Goal: Task Accomplishment & Management: Manage account settings

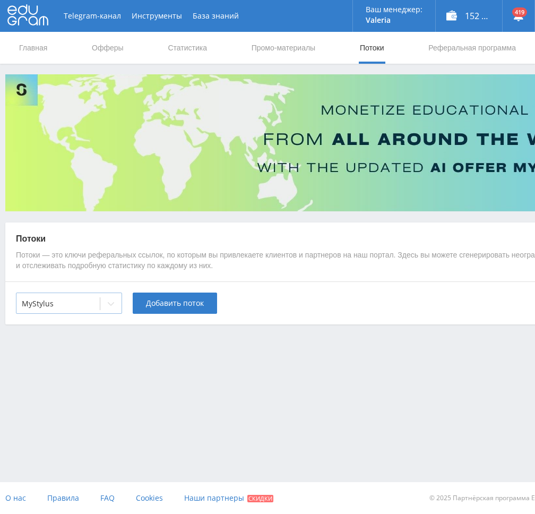
click at [117, 306] on div at bounding box center [110, 303] width 21 height 21
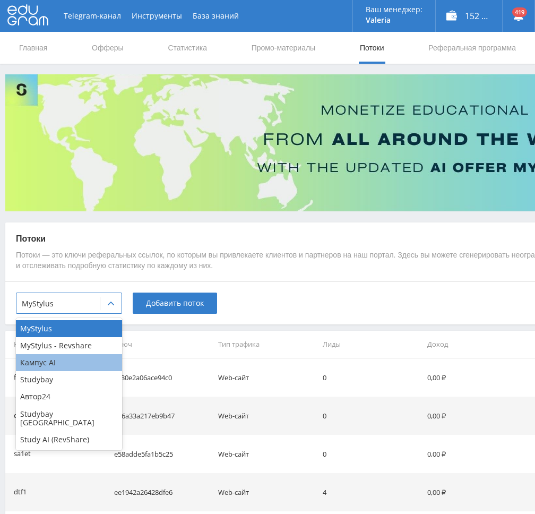
click at [57, 363] on div "Кампус AI" at bounding box center [69, 362] width 106 height 17
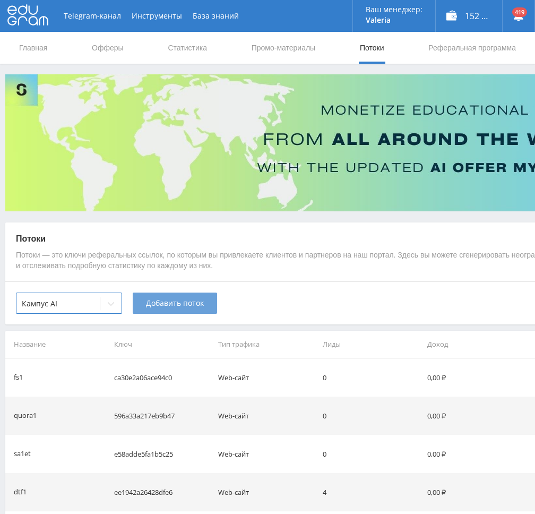
click at [167, 312] on button "Добавить поток" at bounding box center [175, 302] width 84 height 21
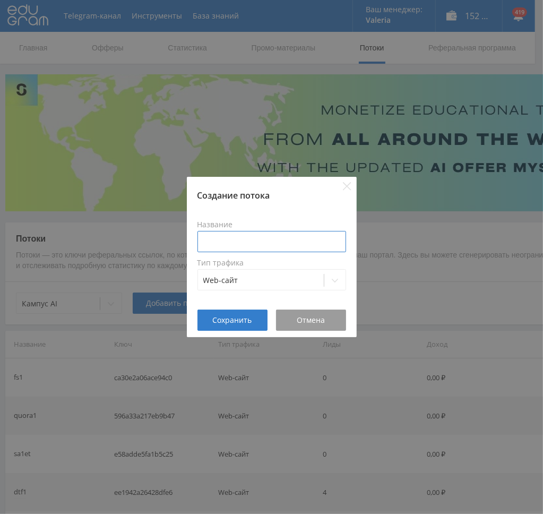
click at [279, 246] on input at bounding box center [271, 241] width 149 height 21
type input "в"
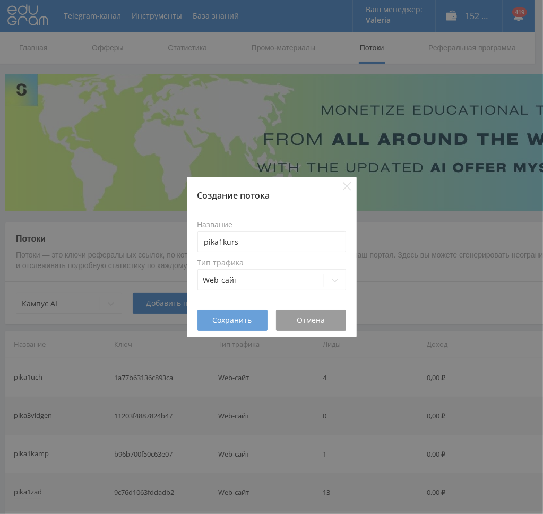
click at [244, 323] on span "Сохранить" at bounding box center [232, 320] width 39 height 8
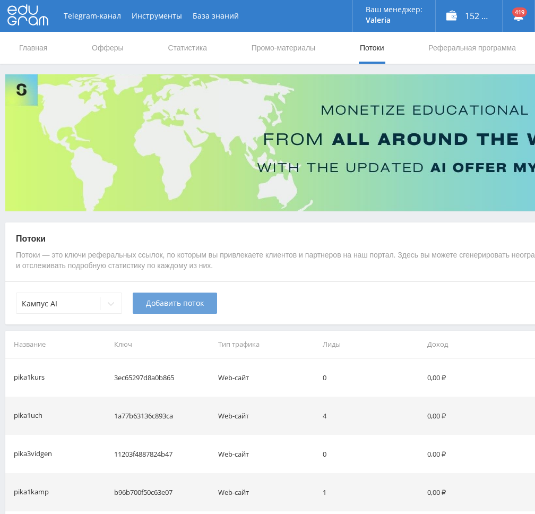
click at [165, 305] on span "Добавить поток" at bounding box center [175, 303] width 58 height 8
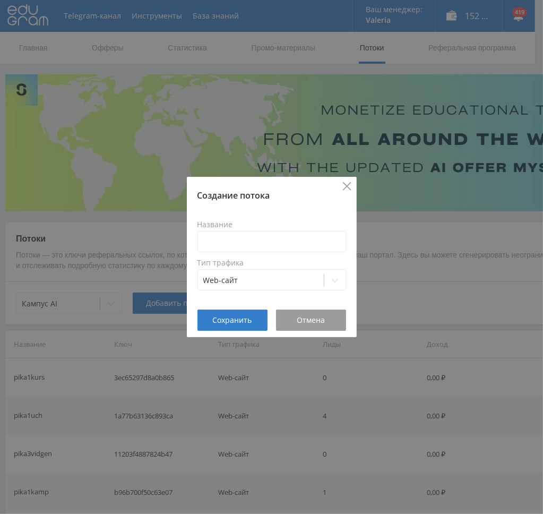
click at [346, 186] on icon "Close" at bounding box center [347, 186] width 8 height 8
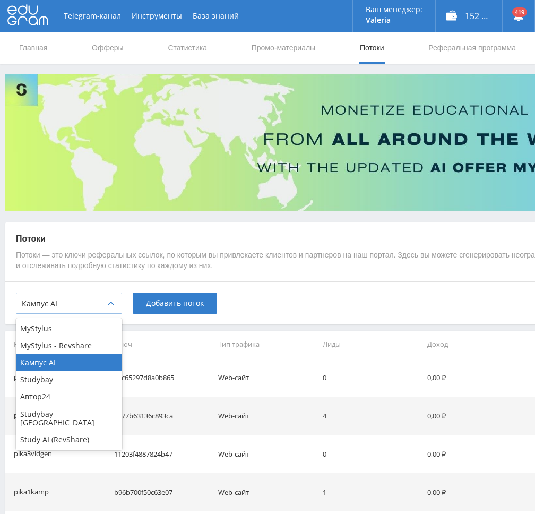
click at [66, 299] on div at bounding box center [58, 303] width 73 height 11
click at [55, 437] on div "Study AI (RevShare)" at bounding box center [69, 439] width 106 height 17
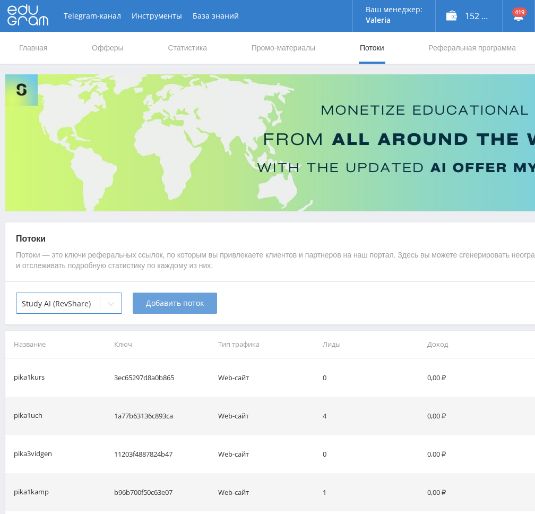
click at [186, 308] on button "Добавить поток" at bounding box center [175, 302] width 84 height 21
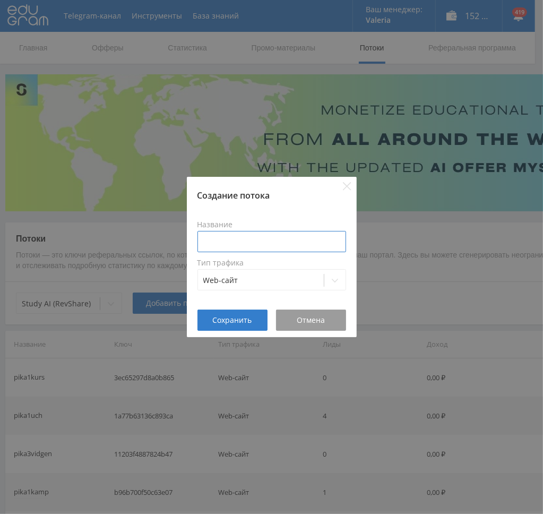
click at [243, 247] on input at bounding box center [271, 241] width 149 height 21
type input "pika1kursgpt"
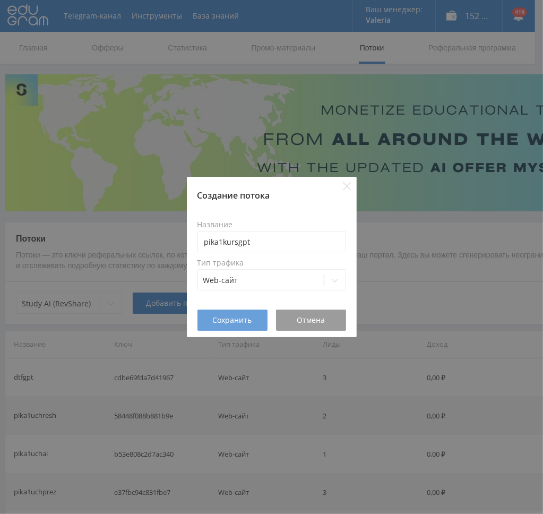
click at [229, 320] on span "Сохранить" at bounding box center [232, 320] width 39 height 8
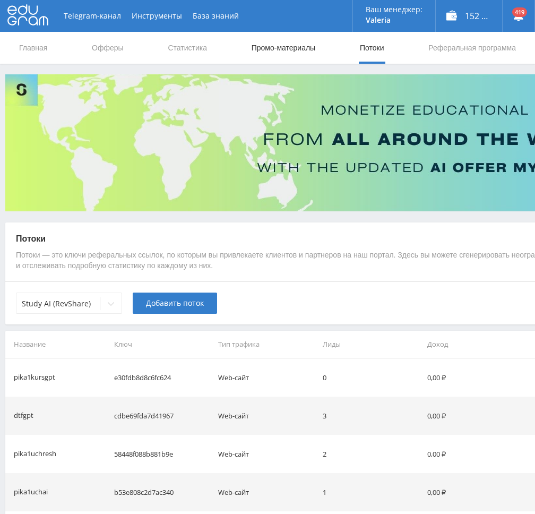
click at [262, 49] on link "Промо-материалы" at bounding box center [284, 48] width 66 height 32
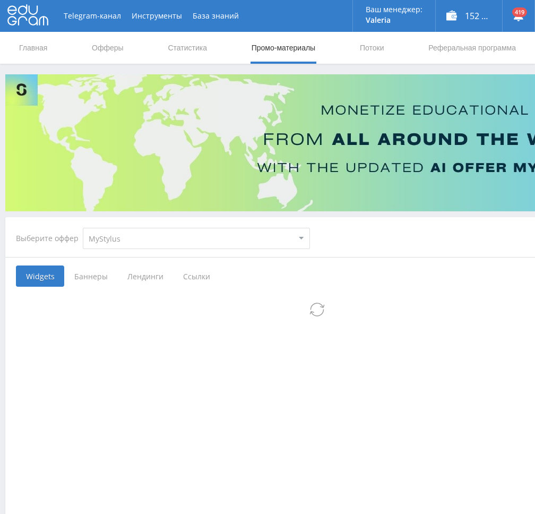
click at [189, 244] on select "MyStylus MyStylus - Revshare Кампус AI Studybay Автор24 Studybay [GEOGRAPHIC_DA…" at bounding box center [196, 238] width 227 height 21
select select "340"
click at [83, 228] on select "MyStylus MyStylus - Revshare Кампус AI Studybay Автор24 Studybay [GEOGRAPHIC_DA…" at bounding box center [196, 238] width 227 height 21
select select "340"
click at [139, 271] on span "Ссылки" at bounding box center [140, 275] width 47 height 21
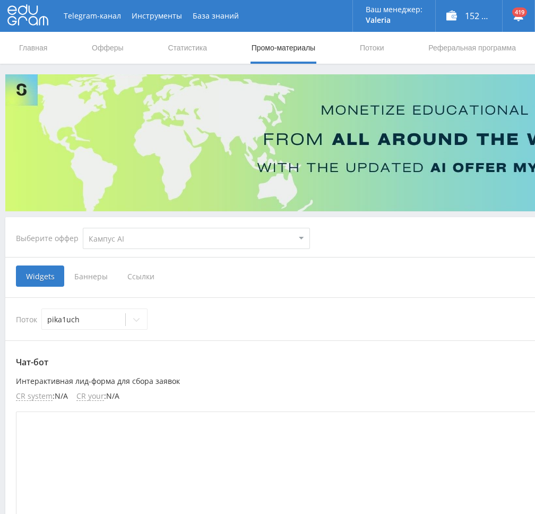
click at [0, 0] on input "Ссылки" at bounding box center [0, 0] width 0 height 0
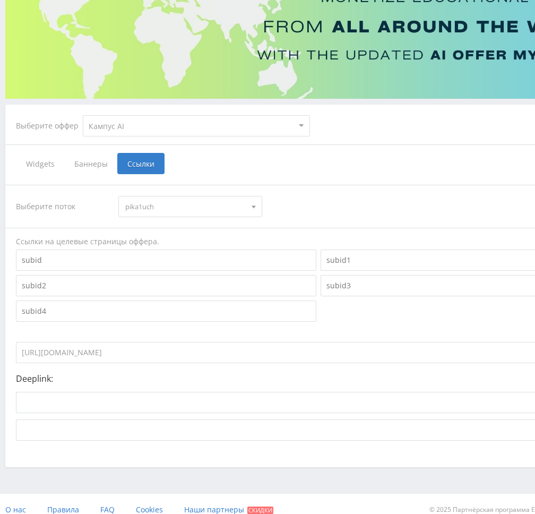
scroll to position [124, 0]
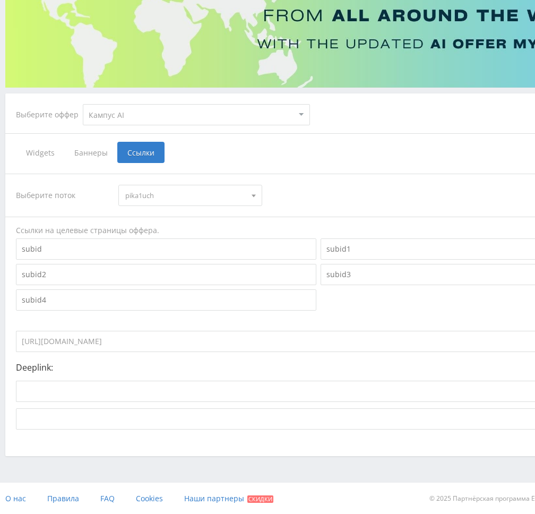
click at [188, 197] on span "pika1uch" at bounding box center [185, 195] width 120 height 20
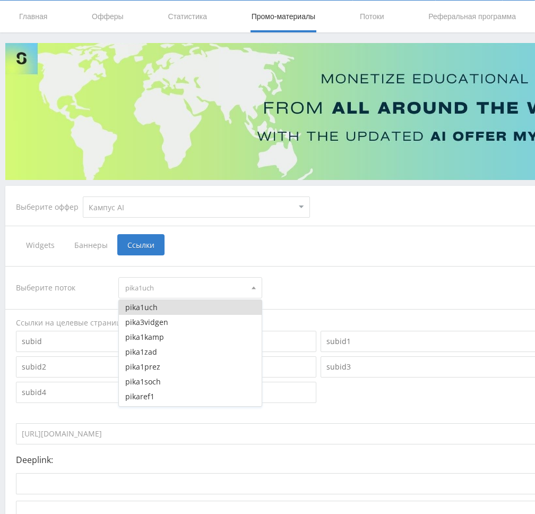
scroll to position [0, 0]
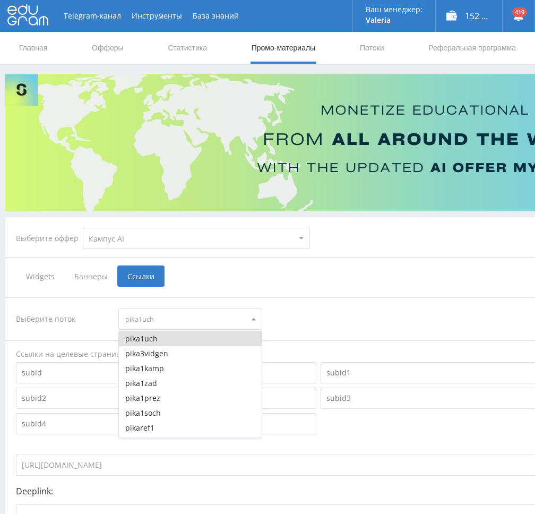
click at [359, 305] on div "Выберите поток pika1uch pika1uch pika3vidgen pika1kamp pika1zad pika1prez pika1…" at bounding box center [318, 425] width 605 height 256
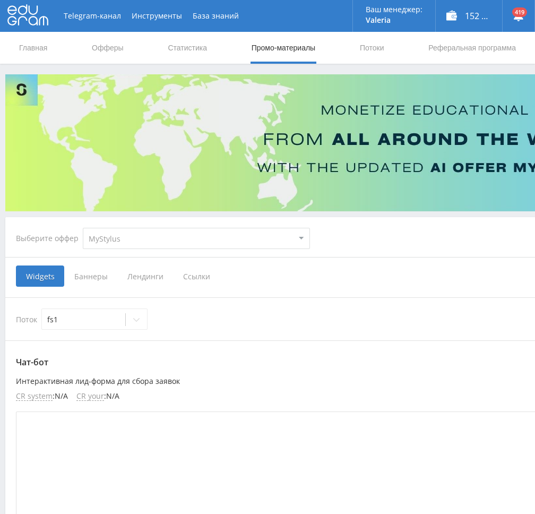
click at [238, 229] on select "MyStylus MyStylus - Revshare Кампус AI Studybay Автор24 Studybay [GEOGRAPHIC_DA…" at bounding box center [196, 238] width 227 height 21
select select "2"
click at [83, 228] on select "MyStylus MyStylus - Revshare Кампус AI Studybay Автор24 Studybay [GEOGRAPHIC_DA…" at bounding box center [196, 238] width 227 height 21
click at [131, 237] on select "MyStylus MyStylus - Revshare Кампус AI Studybay Автор24 Studybay [GEOGRAPHIC_DA…" at bounding box center [196, 238] width 227 height 21
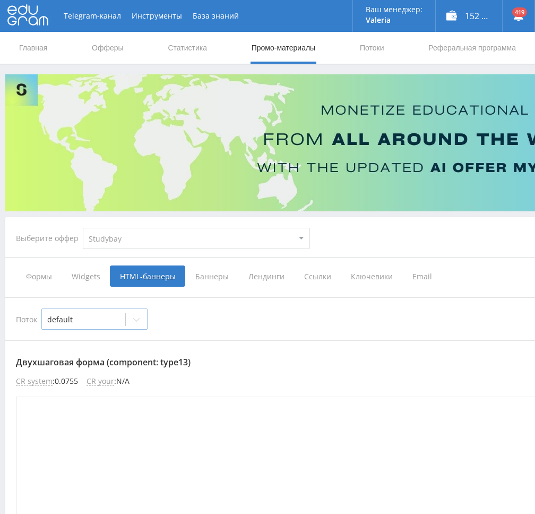
click at [134, 320] on icon at bounding box center [136, 319] width 8 height 8
click at [135, 320] on icon at bounding box center [136, 319] width 8 height 8
click at [178, 238] on select "MyStylus MyStylus - Revshare Кампус AI Studybay Автор24 Studybay [GEOGRAPHIC_DA…" at bounding box center [196, 238] width 227 height 21
select select "340"
click at [83, 228] on select "MyStylus MyStylus - Revshare Кампус AI Studybay Автор24 Studybay [GEOGRAPHIC_DA…" at bounding box center [196, 238] width 227 height 21
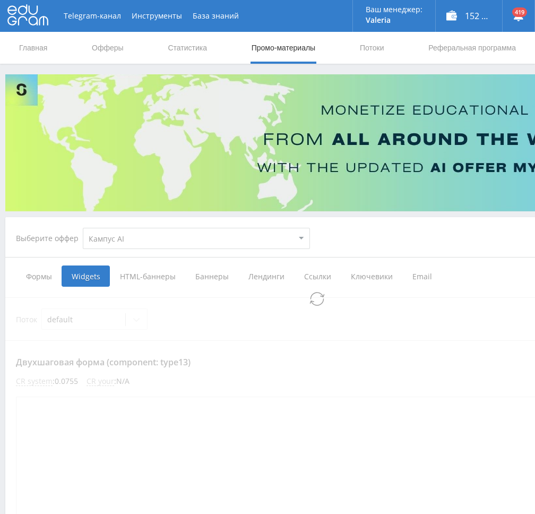
select select "340"
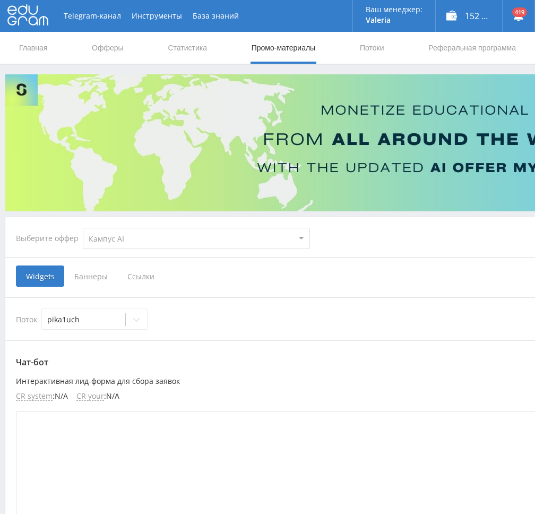
click at [139, 278] on span "Ссылки" at bounding box center [140, 275] width 47 height 21
click at [0, 0] on input "Ссылки" at bounding box center [0, 0] width 0 height 0
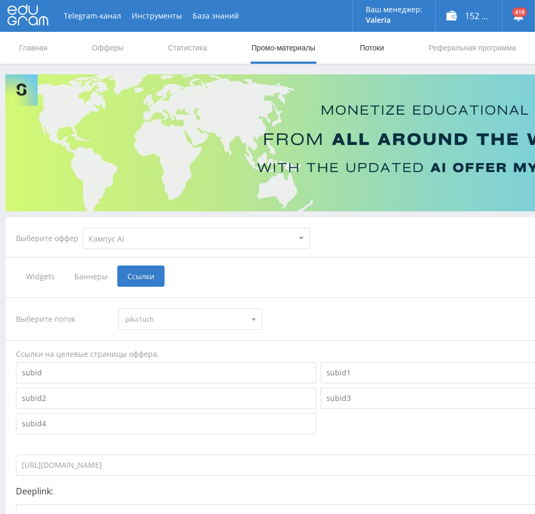
click at [377, 48] on link "Потоки" at bounding box center [372, 48] width 27 height 32
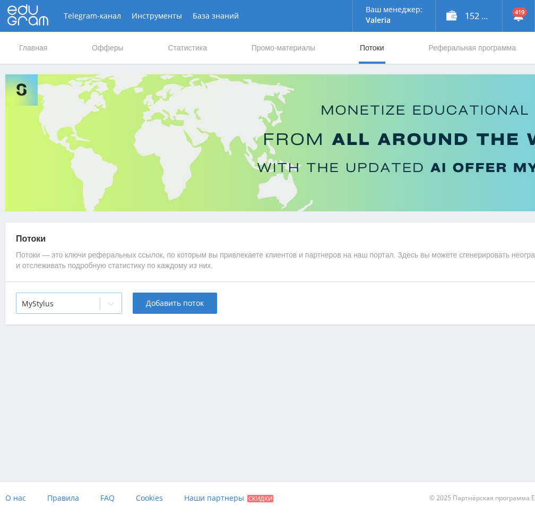
drag, startPoint x: 85, startPoint y: 298, endPoint x: 85, endPoint y: 304, distance: 6.4
click at [85, 299] on div at bounding box center [58, 303] width 73 height 11
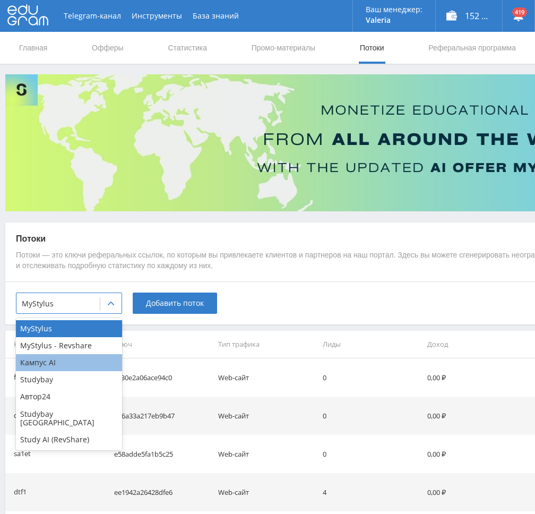
click at [62, 361] on div "Кампус AI" at bounding box center [69, 362] width 106 height 17
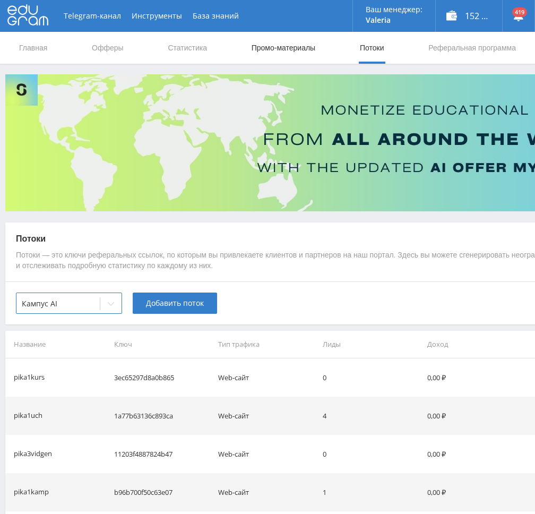
click at [275, 49] on link "Промо-материалы" at bounding box center [284, 48] width 66 height 32
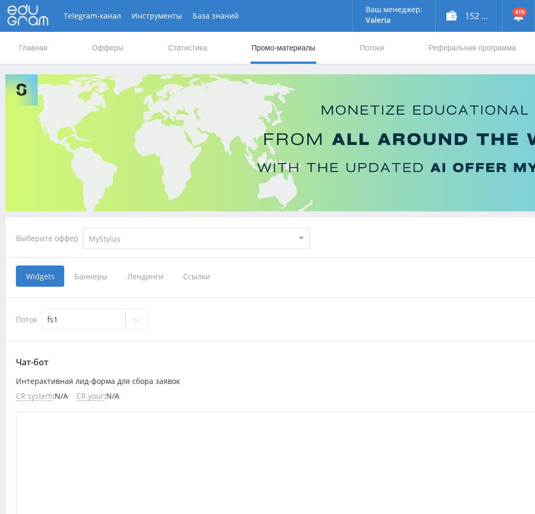
click at [168, 239] on select "MyStylus MyStylus - Revshare Кампус AI Studybay Автор24 Studybay [GEOGRAPHIC_DA…" at bounding box center [196, 238] width 227 height 21
select select "340"
click at [83, 228] on select "MyStylus MyStylus - Revshare Кампус AI Studybay Автор24 Studybay [GEOGRAPHIC_DA…" at bounding box center [196, 238] width 227 height 21
select select "340"
click at [142, 278] on span "Ссылки" at bounding box center [140, 275] width 47 height 21
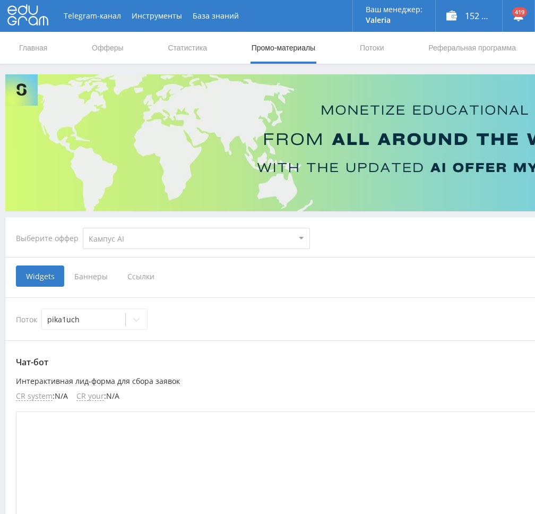
click at [0, 0] on input "Ссылки" at bounding box center [0, 0] width 0 height 0
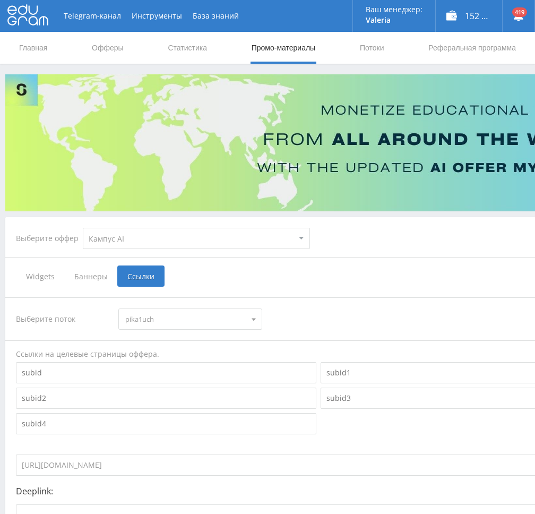
click at [178, 324] on span "pika1uch" at bounding box center [185, 319] width 120 height 20
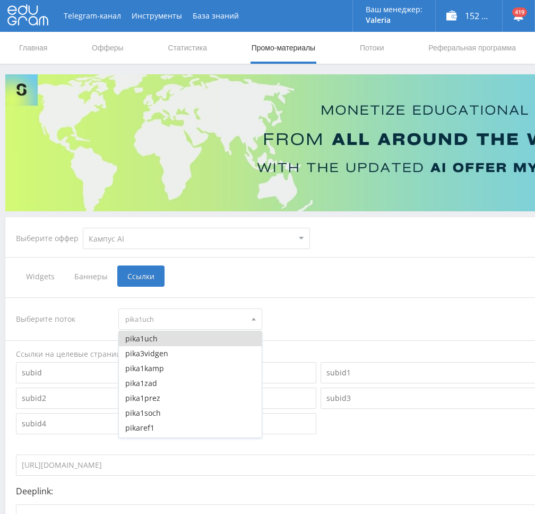
click at [361, 304] on div "Выберите поток pika1uch pika1uch pika3vidgen pika1kamp pika1zad pika1prez pika1…" at bounding box center [318, 425] width 605 height 256
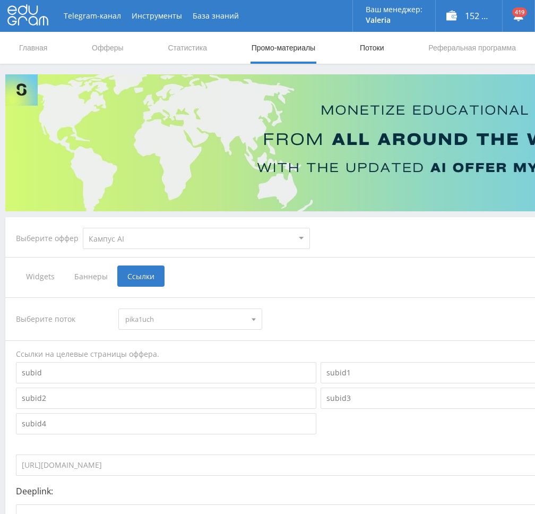
click at [377, 49] on link "Потоки" at bounding box center [372, 48] width 27 height 32
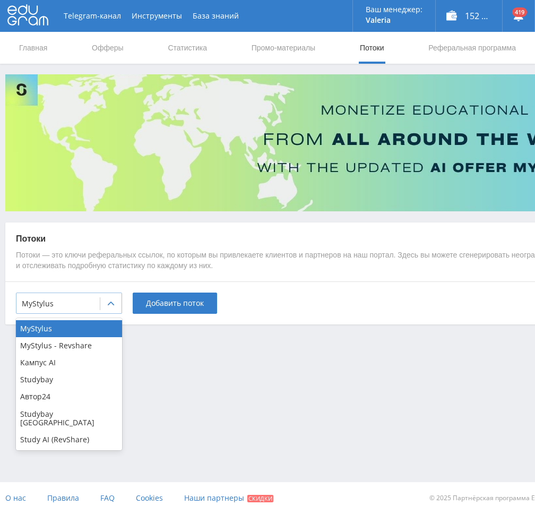
click at [81, 301] on div at bounding box center [58, 303] width 73 height 11
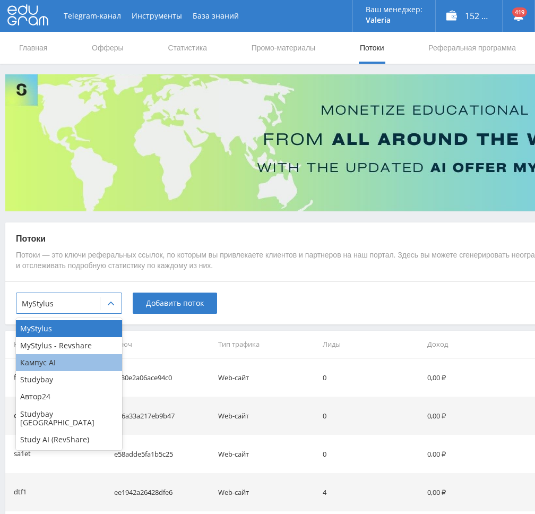
click at [56, 361] on div "Кампус AI" at bounding box center [69, 362] width 106 height 17
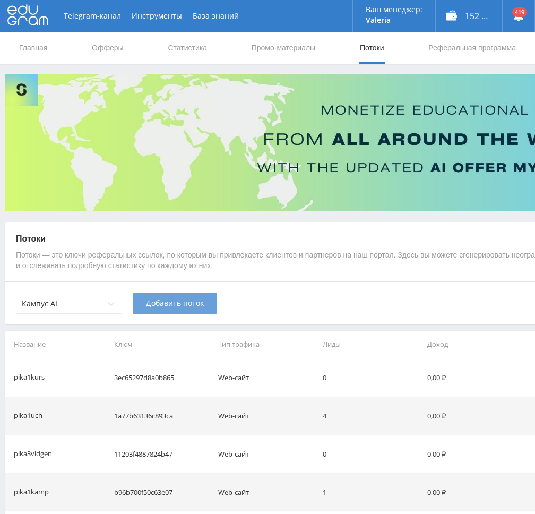
click at [191, 307] on span "Добавить поток" at bounding box center [175, 303] width 58 height 8
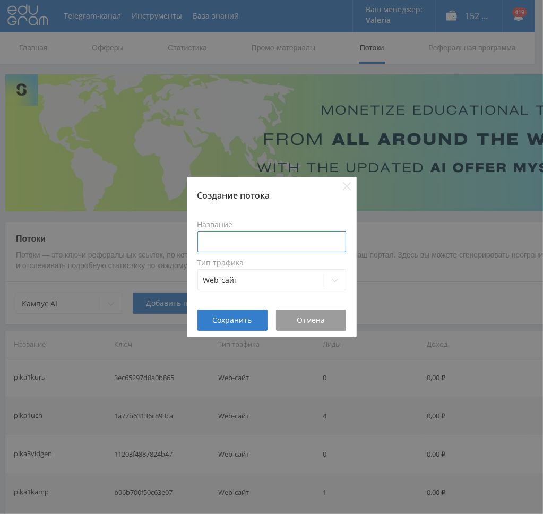
click at [255, 236] on input at bounding box center [271, 241] width 149 height 21
type input "pikakurs"
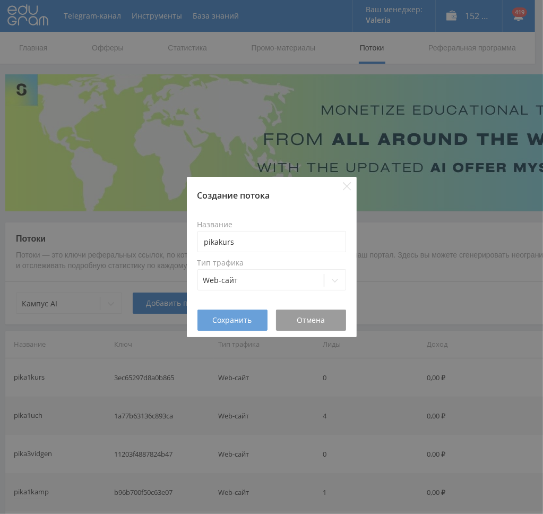
click at [244, 322] on span "Сохранить" at bounding box center [232, 320] width 39 height 8
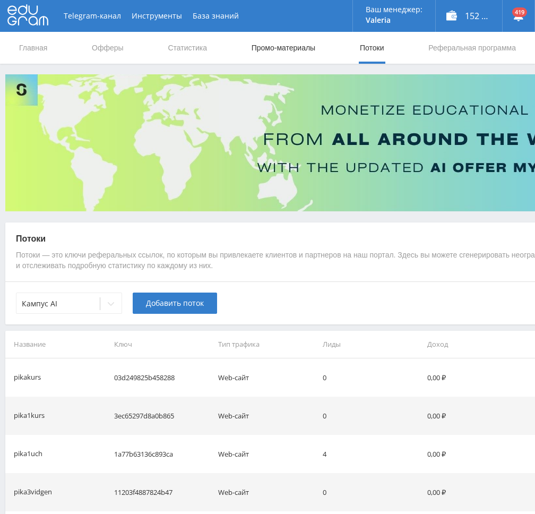
click at [286, 47] on link "Промо-материалы" at bounding box center [284, 48] width 66 height 32
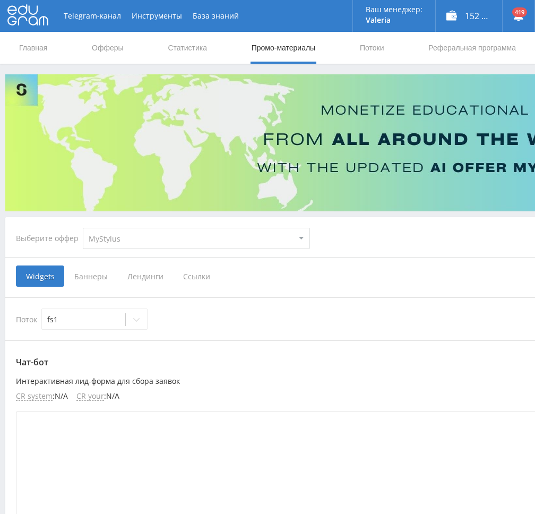
click at [143, 239] on select "MyStylus MyStylus - Revshare Кампус AI Studybay Автор24 Studybay [GEOGRAPHIC_DA…" at bounding box center [196, 238] width 227 height 21
select select "340"
click at [83, 228] on select "MyStylus MyStylus - Revshare Кампус AI Studybay Автор24 Studybay [GEOGRAPHIC_DA…" at bounding box center [196, 238] width 227 height 21
select select "340"
click at [144, 277] on span "Ссылки" at bounding box center [140, 275] width 47 height 21
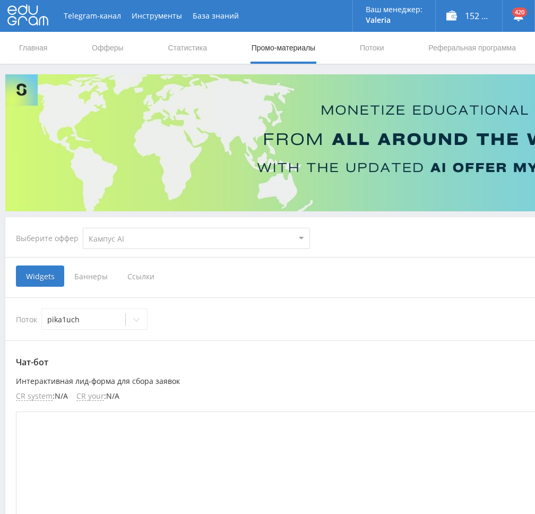
click at [0, 0] on input "Ссылки" at bounding box center [0, 0] width 0 height 0
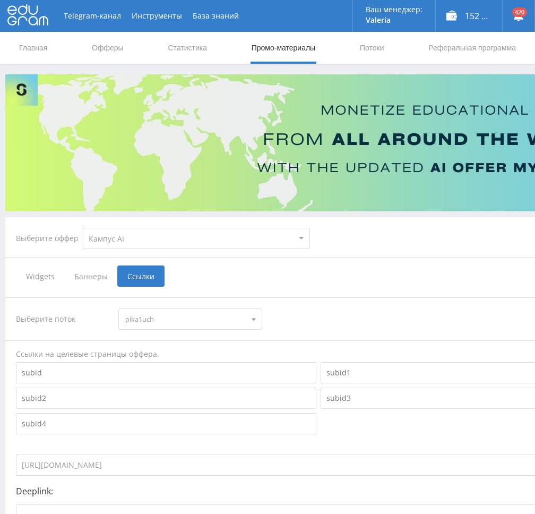
click at [47, 279] on span "Widgets" at bounding box center [40, 275] width 48 height 21
click at [0, 0] on input "Widgets" at bounding box center [0, 0] width 0 height 0
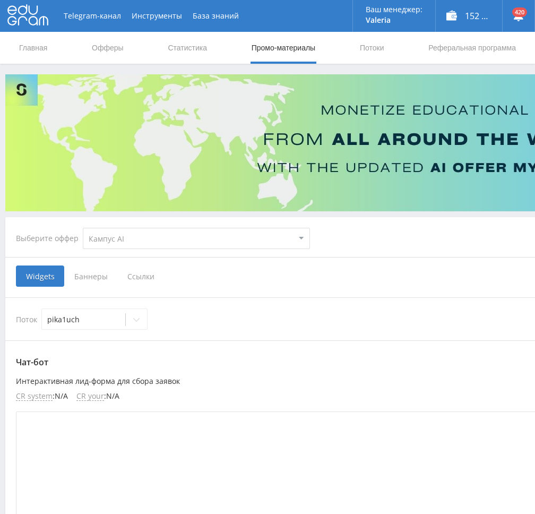
click at [101, 278] on span "Баннеры" at bounding box center [90, 275] width 53 height 21
click at [0, 0] on input "Баннеры" at bounding box center [0, 0] width 0 height 0
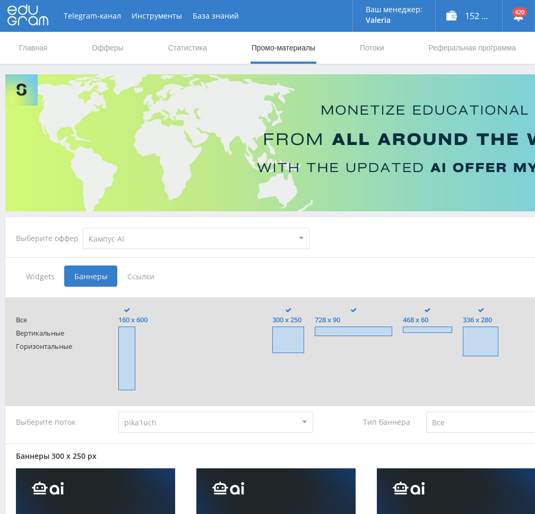
click at [133, 275] on span "Ссылки" at bounding box center [140, 275] width 47 height 21
click at [0, 0] on input "Ссылки" at bounding box center [0, 0] width 0 height 0
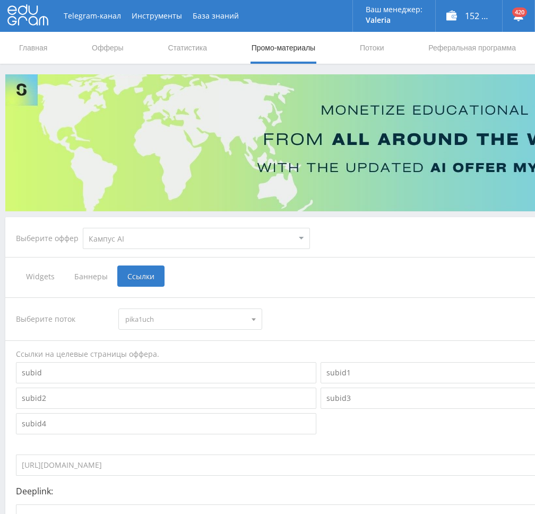
click at [197, 317] on span "pika1uch" at bounding box center [185, 319] width 120 height 20
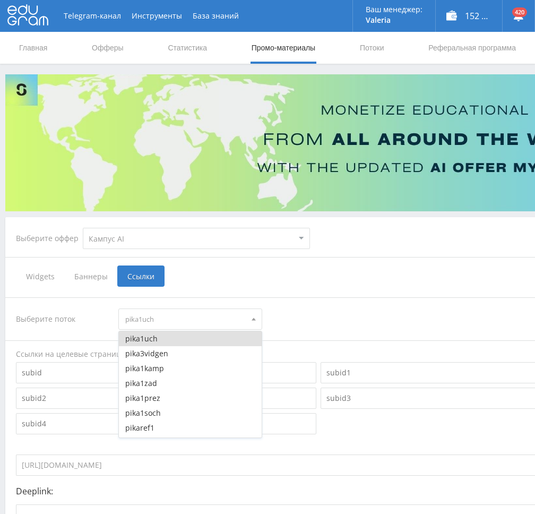
click at [325, 311] on div "Выберите поток pika1uch pika1uch pika3vidgen pika1kamp pika1zad pika1prez pika1…" at bounding box center [318, 318] width 605 height 21
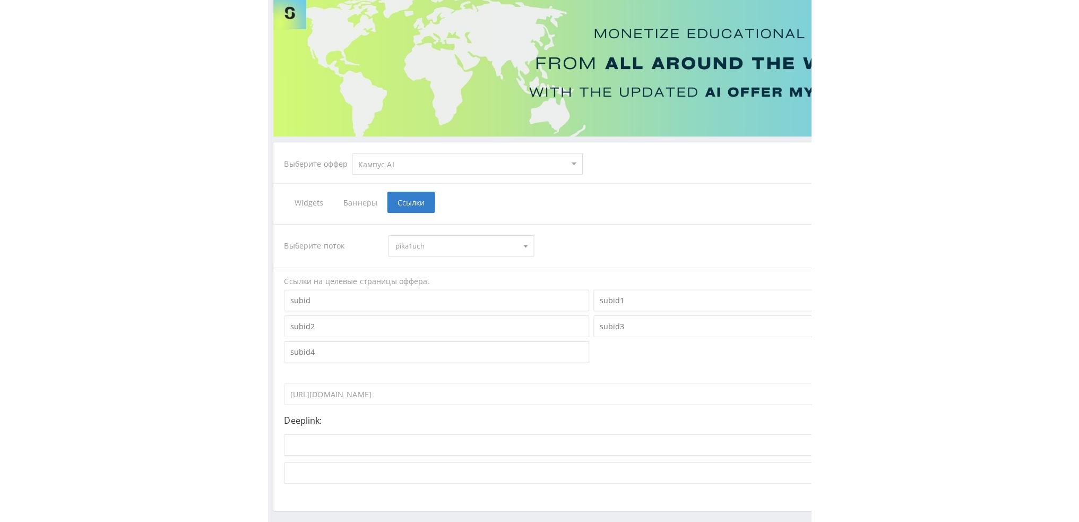
scroll to position [106, 0]
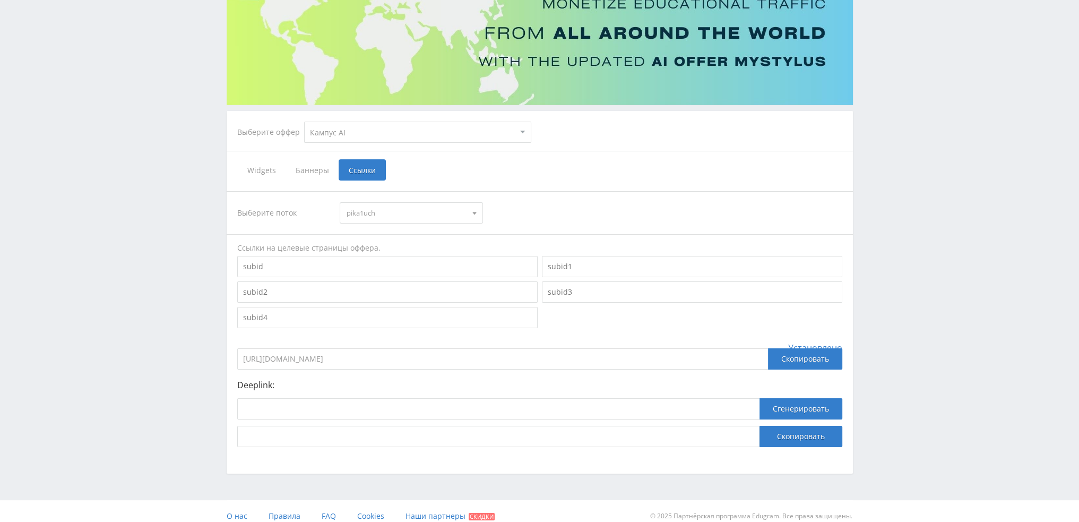
click at [352, 128] on select "MyStylus MyStylus - Revshare Кампус AI Studybay Автор24 Studybay [GEOGRAPHIC_DA…" at bounding box center [417, 132] width 227 height 21
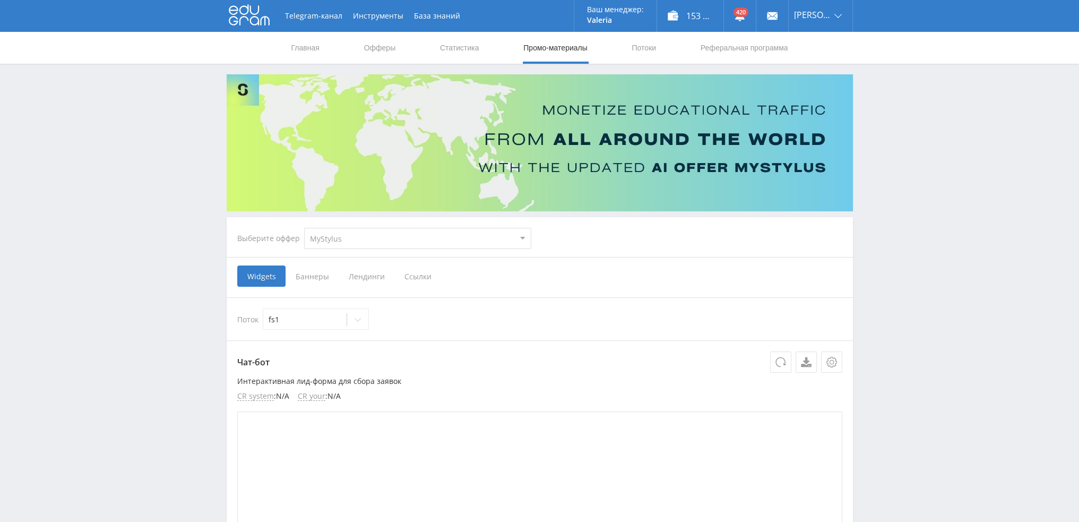
click at [411, 275] on span "Ссылки" at bounding box center [417, 275] width 47 height 21
click at [0, 0] on input "Ссылки" at bounding box center [0, 0] width 0 height 0
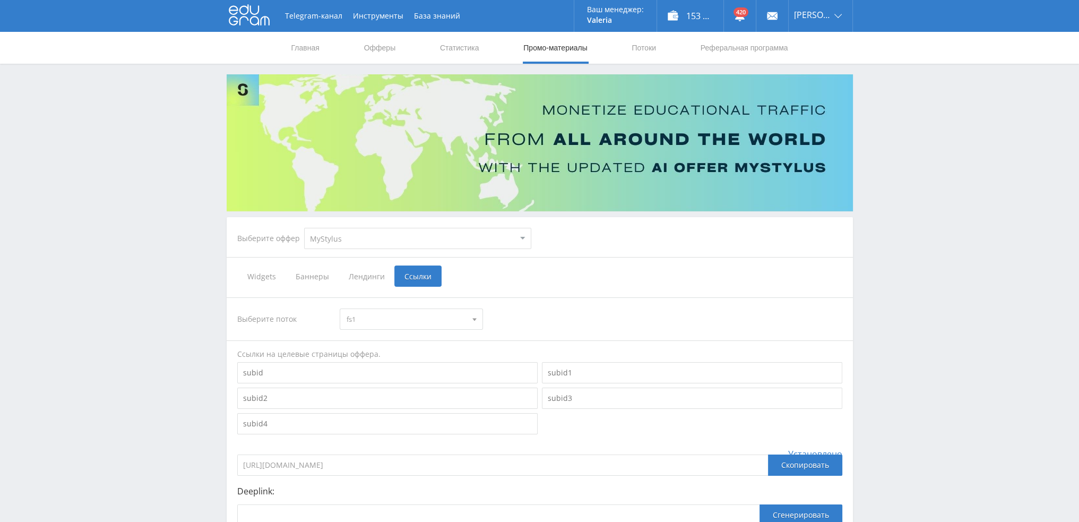
click at [388, 244] on select "MyStylus MyStylus - Revshare Кампус AI Studybay Автор24 Studybay [GEOGRAPHIC_DA…" at bounding box center [417, 238] width 227 height 21
select select "340"
click at [304, 228] on select "MyStylus MyStylus - Revshare Кампус AI Studybay Автор24 Studybay [GEOGRAPHIC_DA…" at bounding box center [417, 238] width 227 height 21
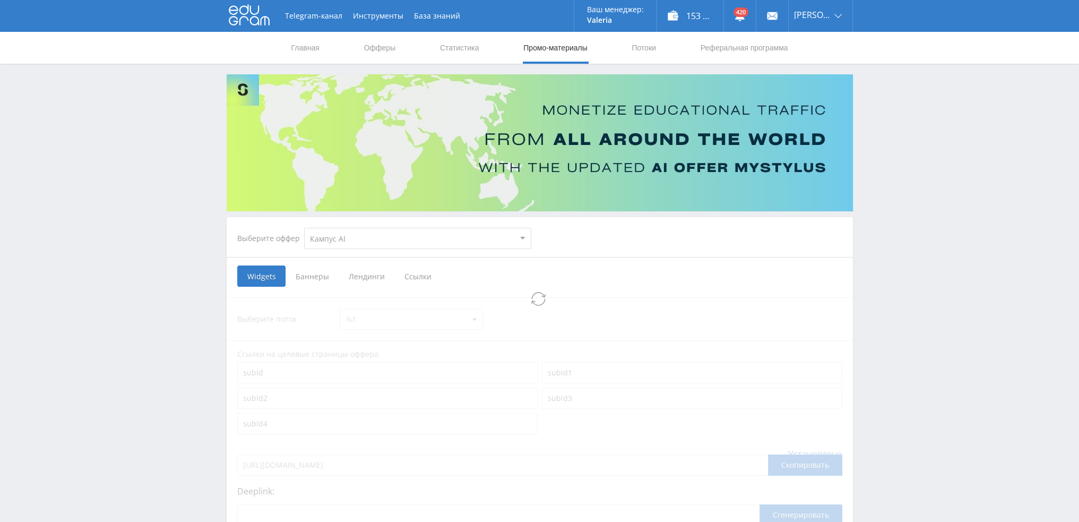
select select "340"
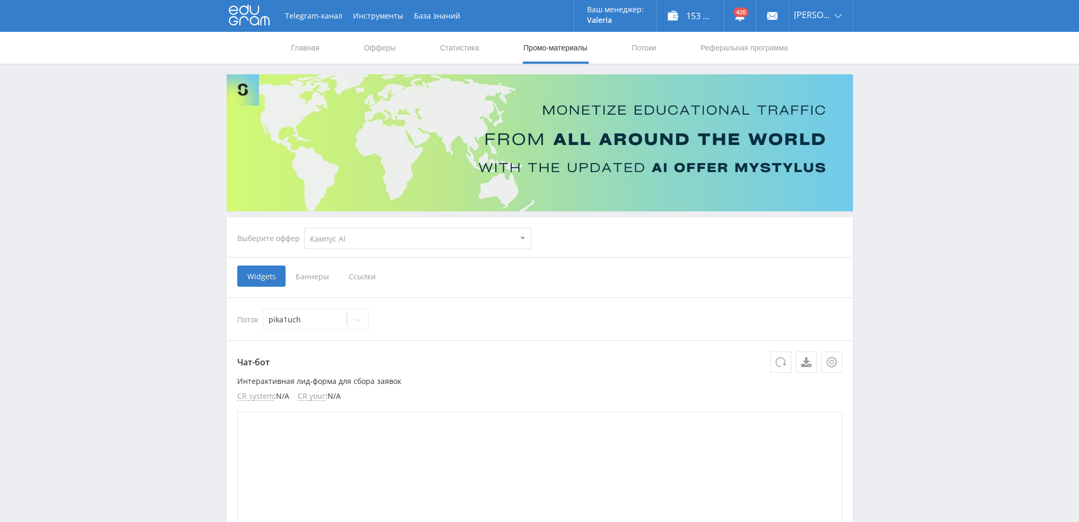
click at [359, 275] on span "Ссылки" at bounding box center [362, 275] width 47 height 21
click at [0, 0] on input "Ссылки" at bounding box center [0, 0] width 0 height 0
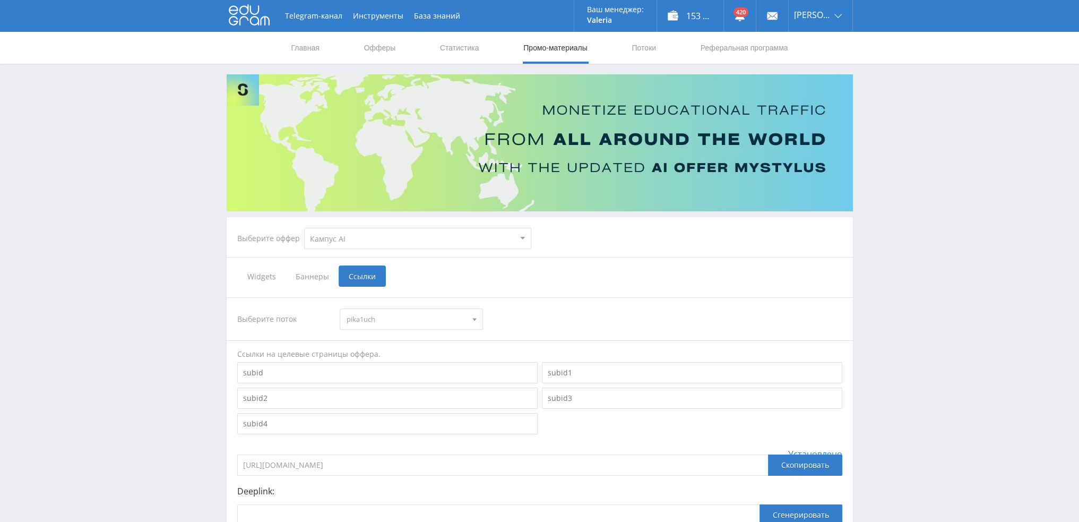
click at [422, 314] on span "pika1uch" at bounding box center [407, 319] width 120 height 20
click at [640, 46] on link "Потоки" at bounding box center [644, 48] width 27 height 32
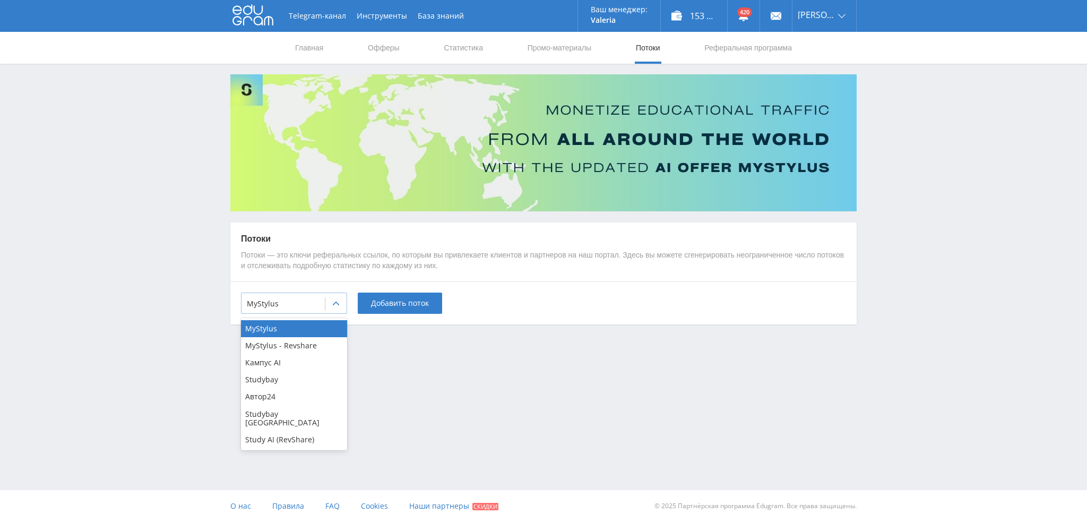
click at [333, 298] on div at bounding box center [335, 303] width 21 height 21
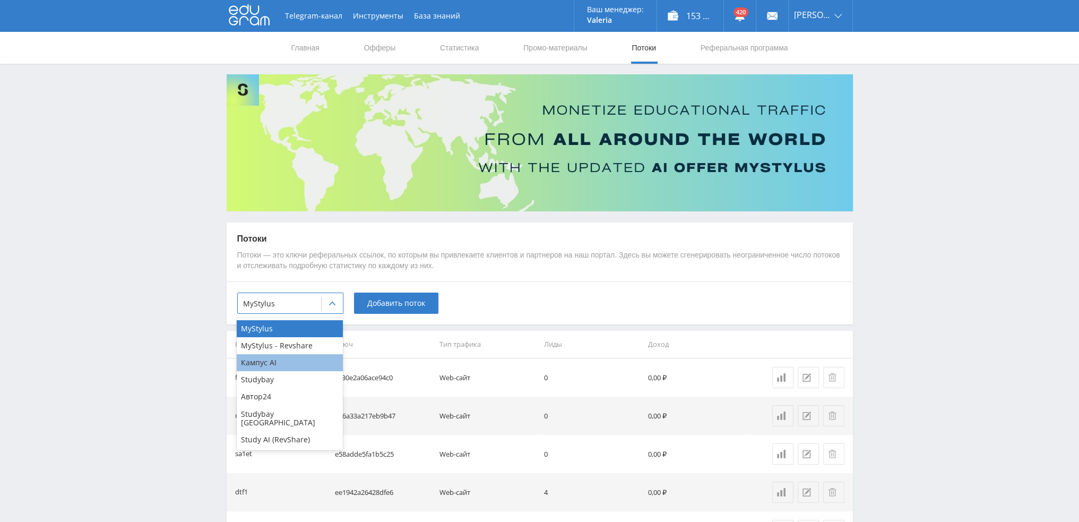
click at [284, 361] on div "Кампус AI" at bounding box center [290, 362] width 106 height 17
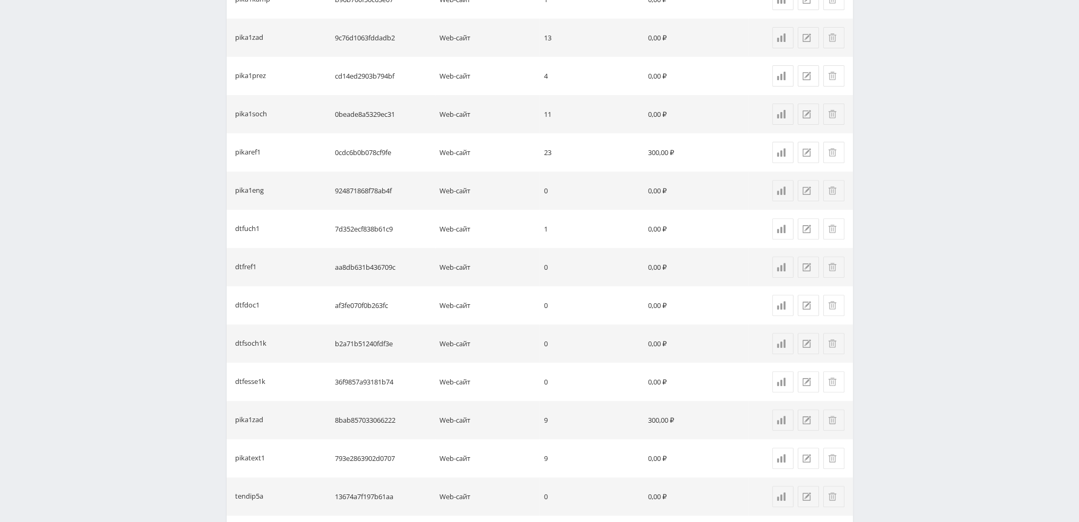
scroll to position [685, 0]
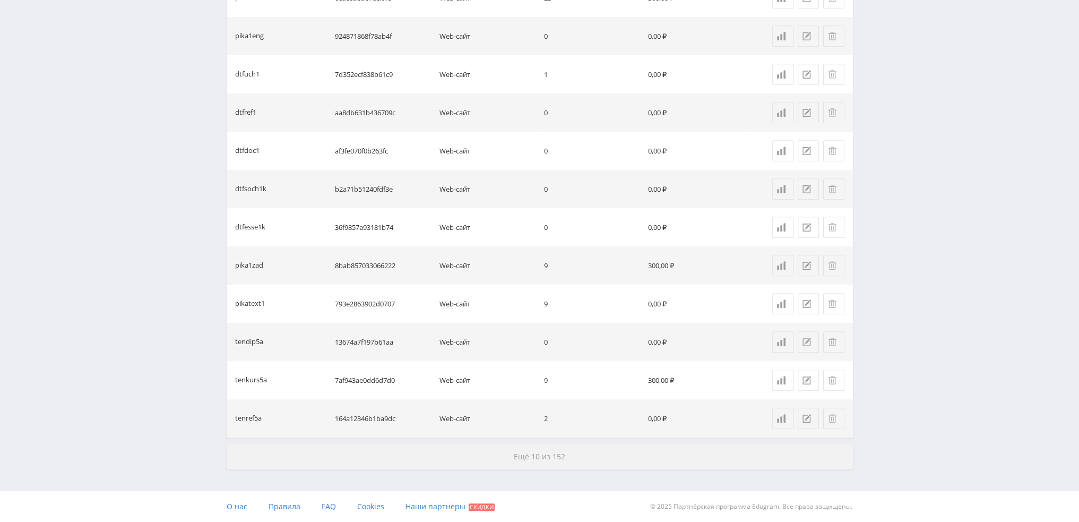
click at [425, 455] on button "Ещё 10 из 152" at bounding box center [540, 456] width 626 height 25
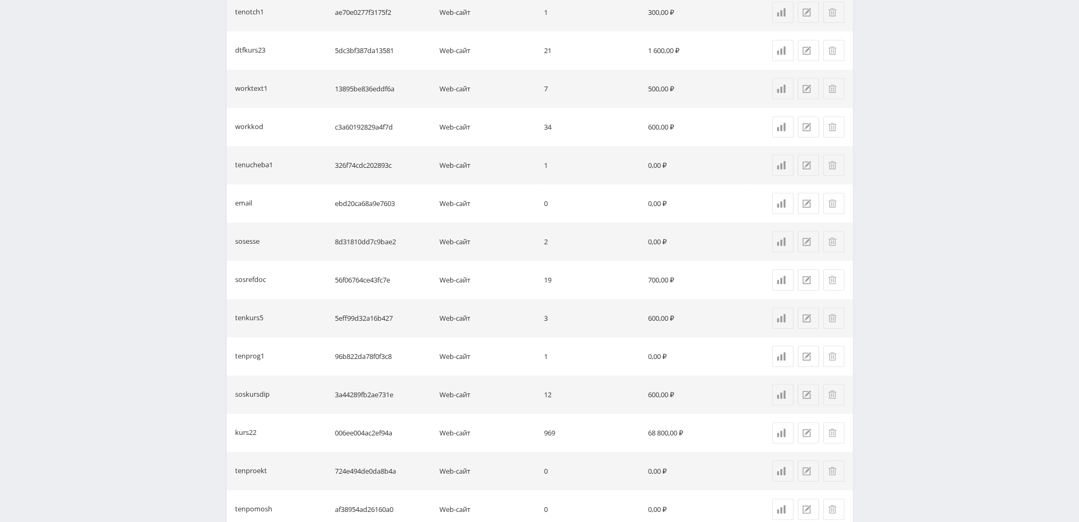
scroll to position [1428, 0]
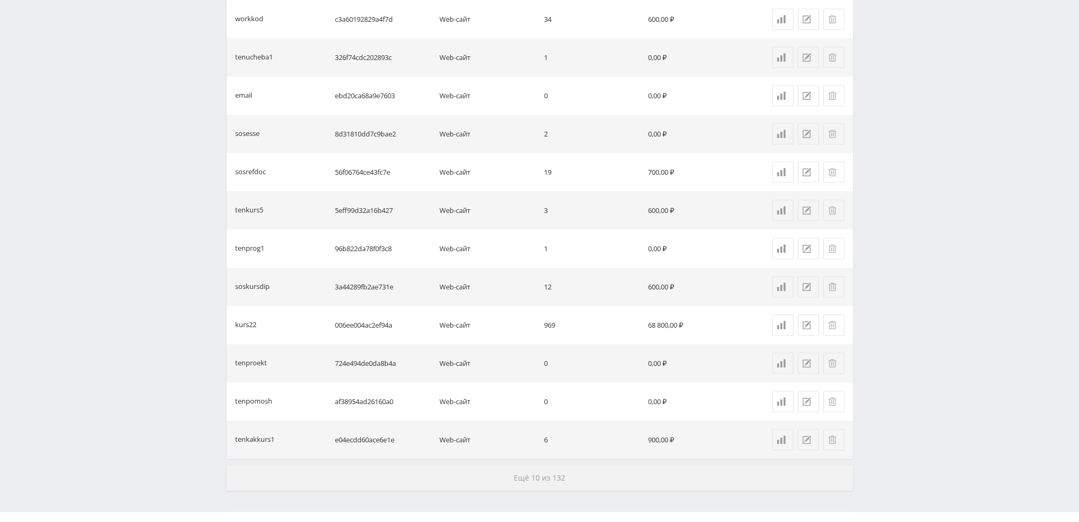
click at [389, 475] on button "Ещё 10 из 132" at bounding box center [540, 477] width 626 height 25
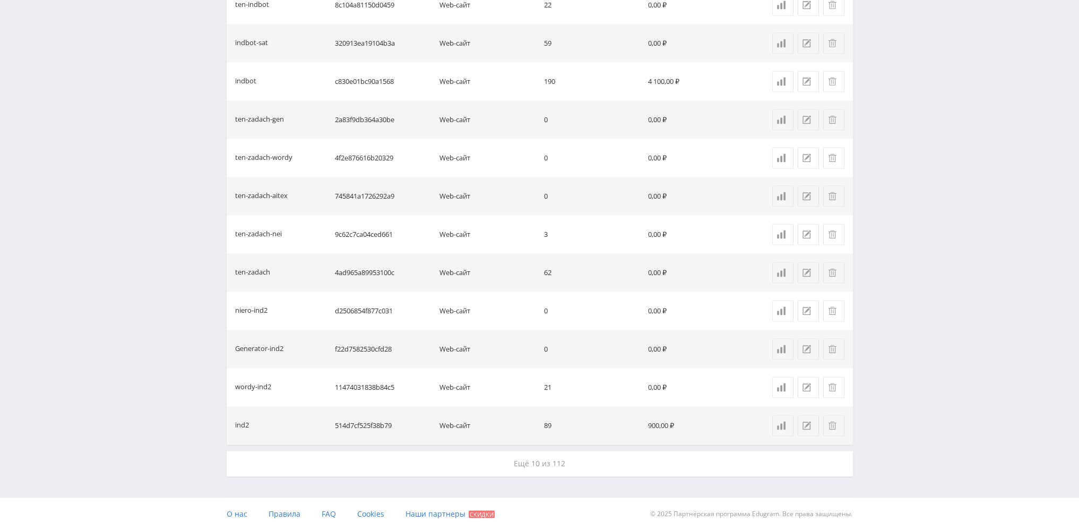
scroll to position [2214, 0]
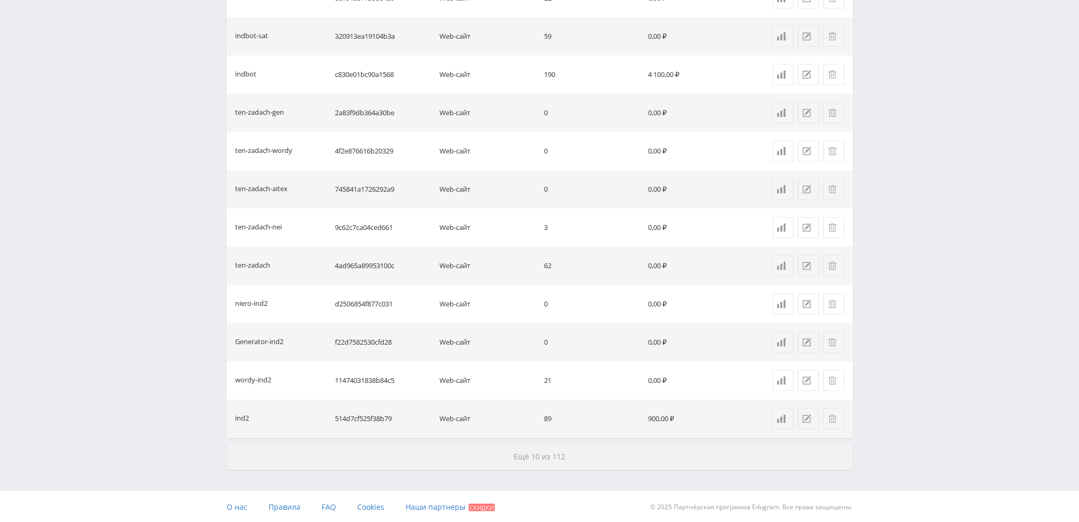
click at [392, 455] on button "Ещё 10 из 112" at bounding box center [540, 456] width 626 height 25
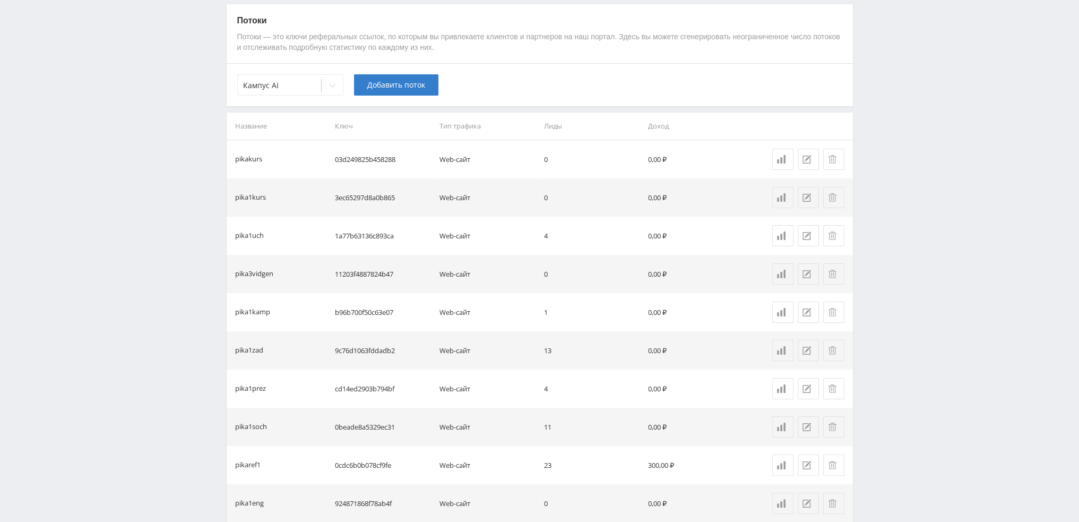
scroll to position [0, 0]
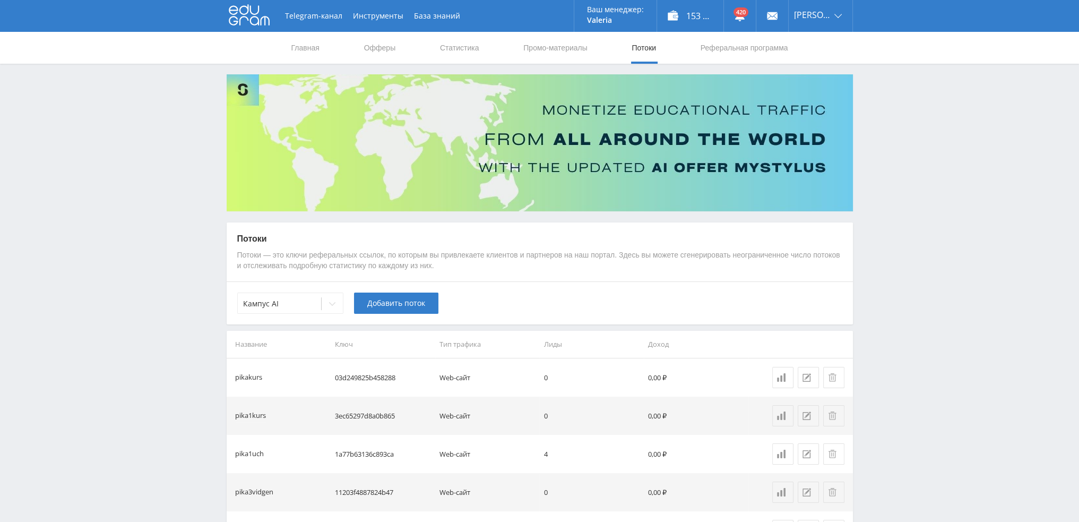
click at [642, 48] on link "Потоки" at bounding box center [644, 48] width 27 height 32
click at [543, 50] on link "Промо-материалы" at bounding box center [555, 48] width 66 height 32
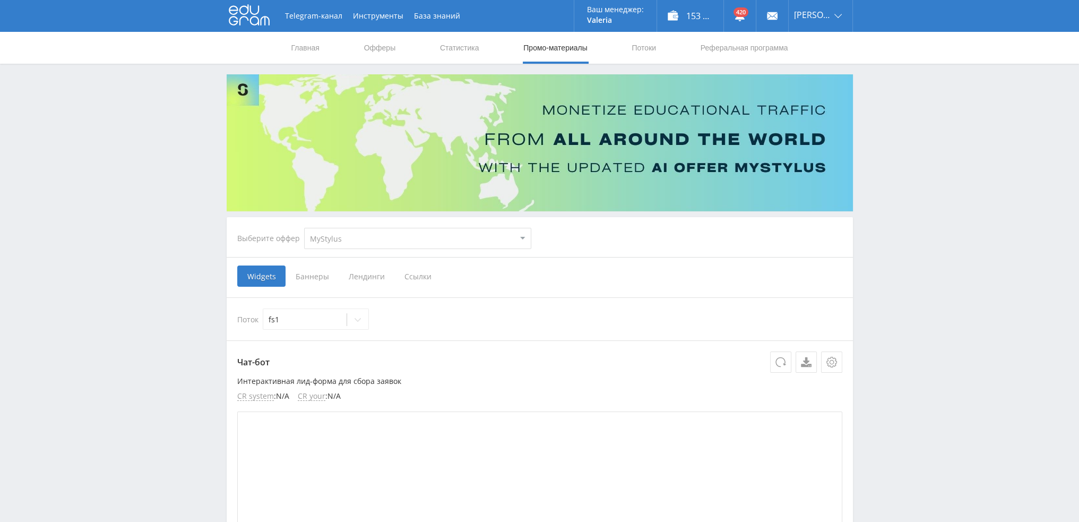
click at [383, 243] on select "MyStylus MyStylus - Revshare Кампус AI Studybay Автор24 Studybay [GEOGRAPHIC_DA…" at bounding box center [417, 238] width 227 height 21
select select "340"
click at [304, 228] on select "MyStylus MyStylus - Revshare Кампус AI Studybay Автор24 Studybay [GEOGRAPHIC_DA…" at bounding box center [417, 238] width 227 height 21
click at [364, 272] on span "Ссылки" at bounding box center [362, 275] width 47 height 21
click at [0, 0] on input "Ссылки" at bounding box center [0, 0] width 0 height 0
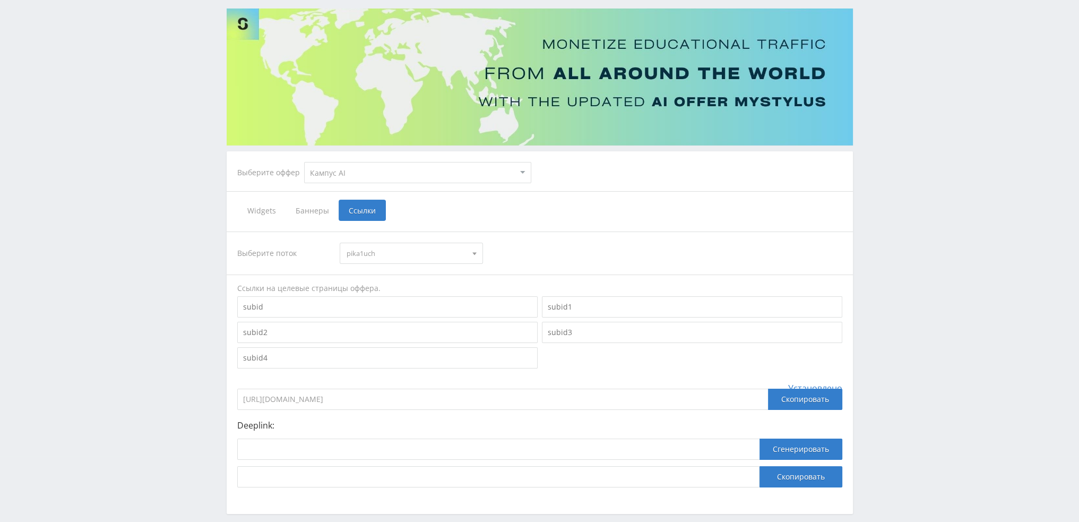
scroll to position [63, 0]
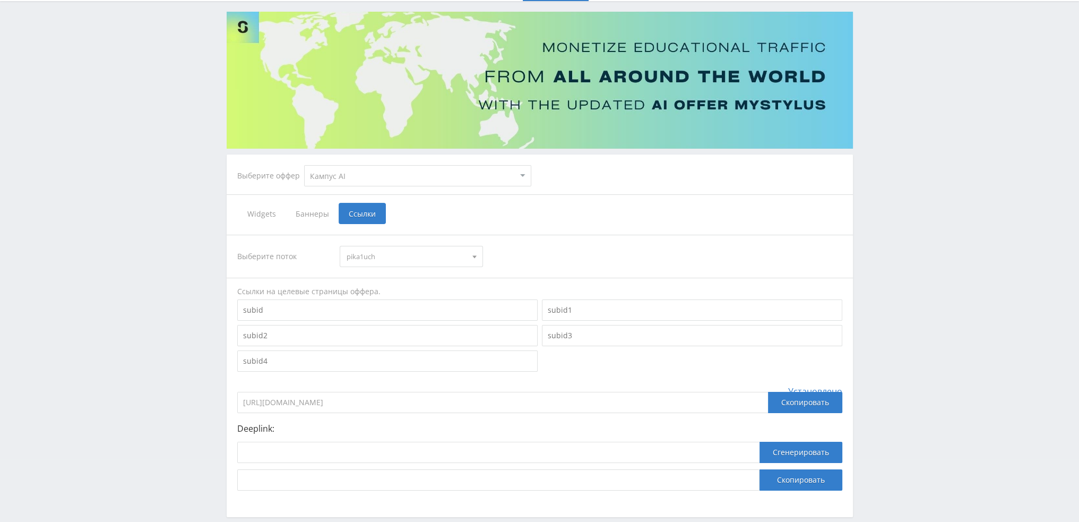
drag, startPoint x: 815, startPoint y: 385, endPoint x: 787, endPoint y: 387, distance: 28.7
click at [787, 387] on div "Установлено https://eduforms.org?rid=1a77b63136c893ca Скопировать" at bounding box center [539, 399] width 605 height 27
drag, startPoint x: 790, startPoint y: 388, endPoint x: 833, endPoint y: 387, distance: 42.5
click at [833, 387] on span "Установлено" at bounding box center [815, 391] width 54 height 10
click at [767, 377] on div "Выберите поток pika1uch pika1uch pika3vidgen pika1kamp pika1zad pika1prez pika1…" at bounding box center [539, 363] width 605 height 256
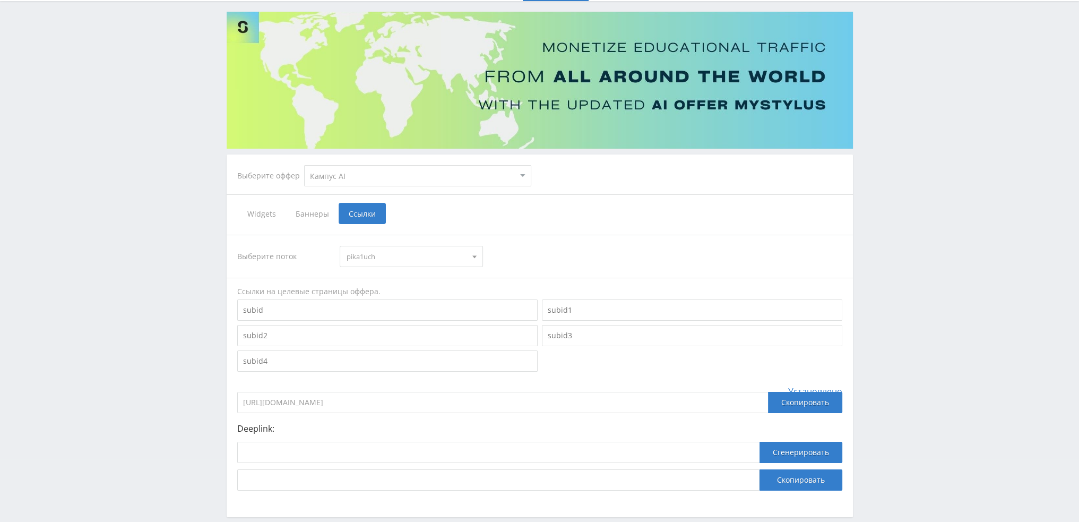
click at [369, 264] on span "pika1uch" at bounding box center [407, 256] width 120 height 20
click at [525, 254] on div "Выберите поток pika1uch pika1uch pika3vidgen pika1kamp pika1zad pika1prez pika1…" at bounding box center [539, 256] width 605 height 21
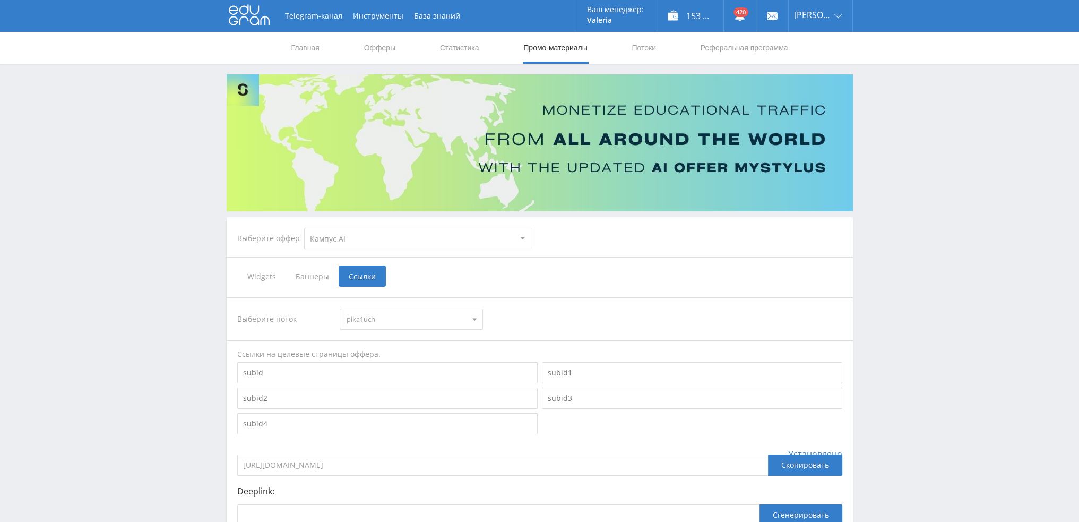
click at [352, 243] on select "MyStylus MyStylus - Revshare Кампус AI Studybay Автор24 Studybay [GEOGRAPHIC_DA…" at bounding box center [417, 238] width 227 height 21
select select "376"
click at [304, 228] on select "MyStylus MyStylus - Revshare Кампус AI Studybay Автор24 Studybay [GEOGRAPHIC_DA…" at bounding box center [417, 238] width 227 height 21
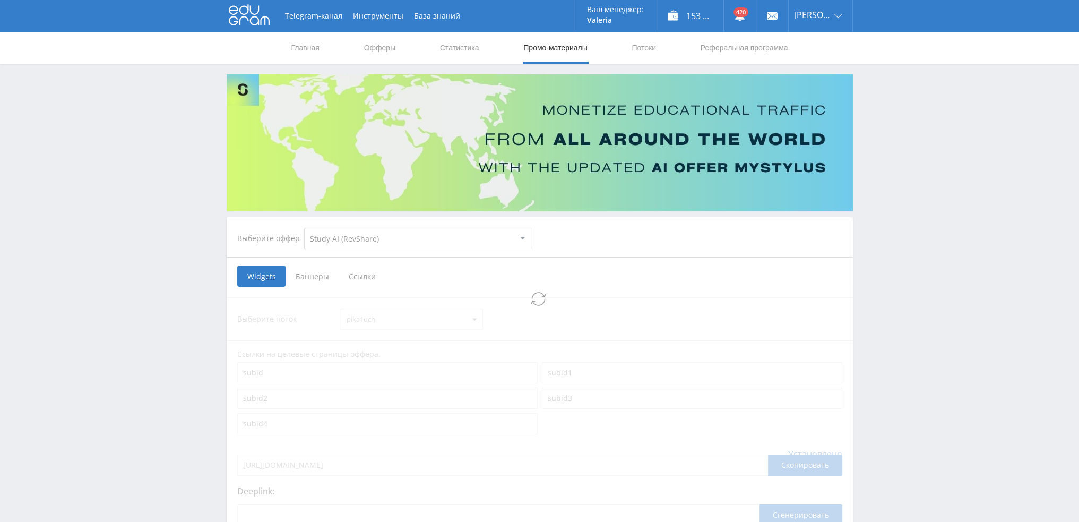
select select "376"
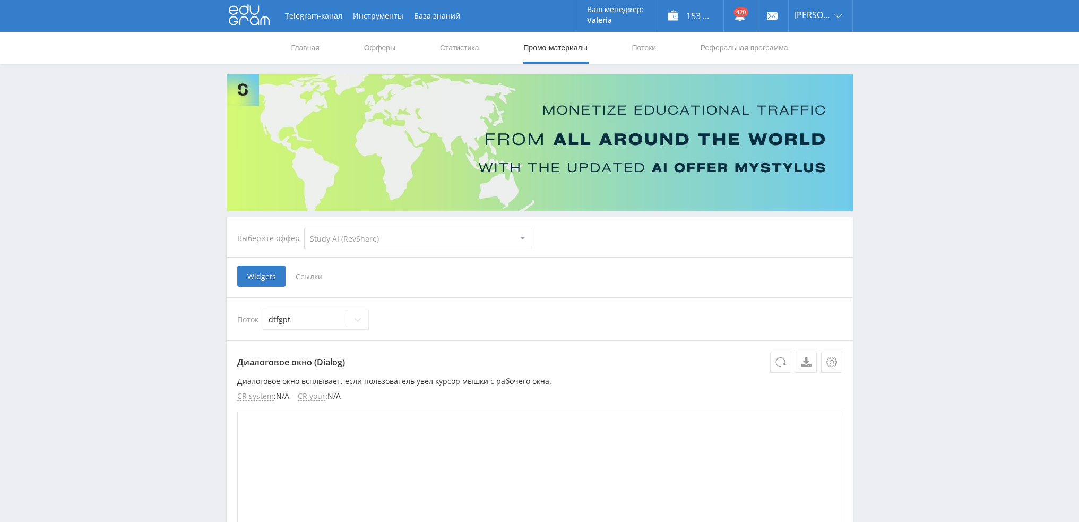
click at [302, 281] on span "Ссылки" at bounding box center [309, 275] width 47 height 21
click at [0, 0] on input "Ссылки" at bounding box center [0, 0] width 0 height 0
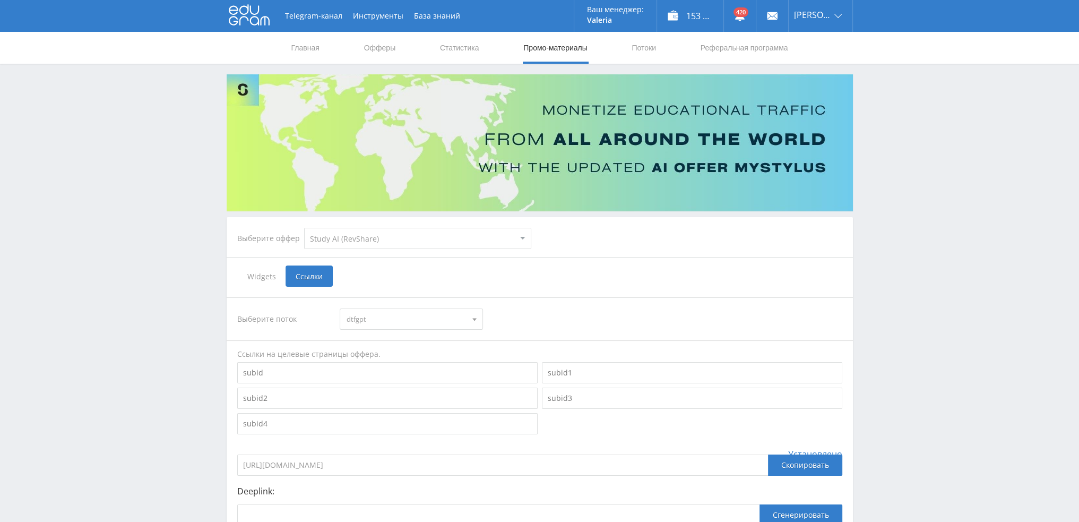
click at [394, 320] on span "dtfgpt" at bounding box center [407, 319] width 120 height 20
click at [550, 297] on div "Выберите поток dtfgpt dtfgpt pika1uchresh pika1uchai pika1uchprez pika1uchgpt p…" at bounding box center [539, 425] width 605 height 256
click at [653, 54] on link "Потоки" at bounding box center [644, 48] width 27 height 32
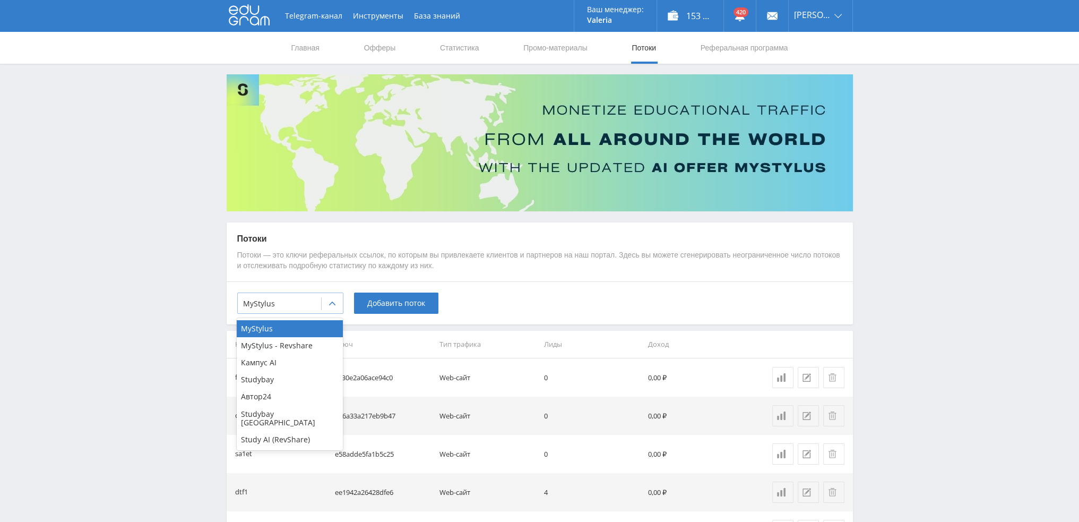
click at [305, 297] on div "MyStylus" at bounding box center [279, 303] width 83 height 15
click at [275, 368] on div "Кампус AI" at bounding box center [290, 362] width 106 height 17
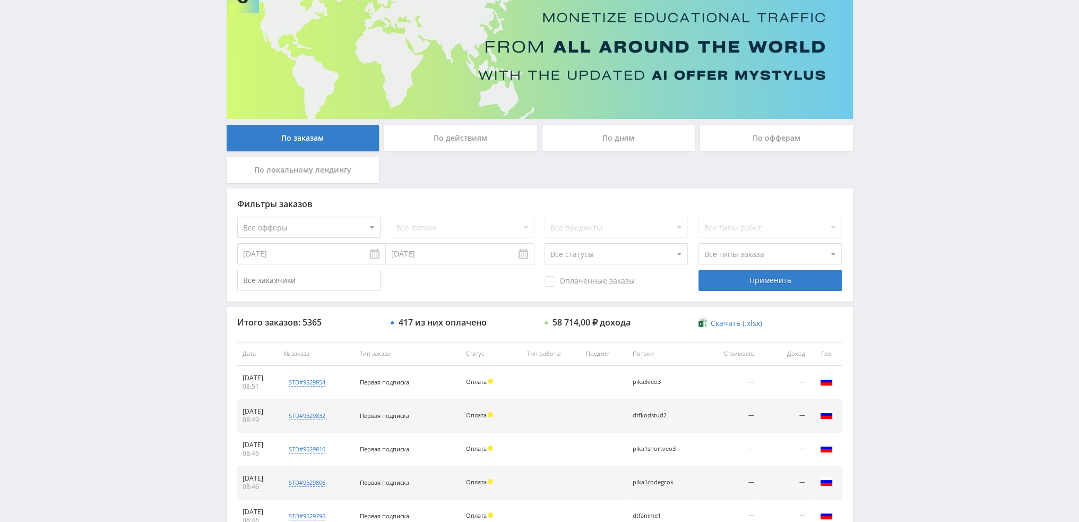
scroll to position [53, 0]
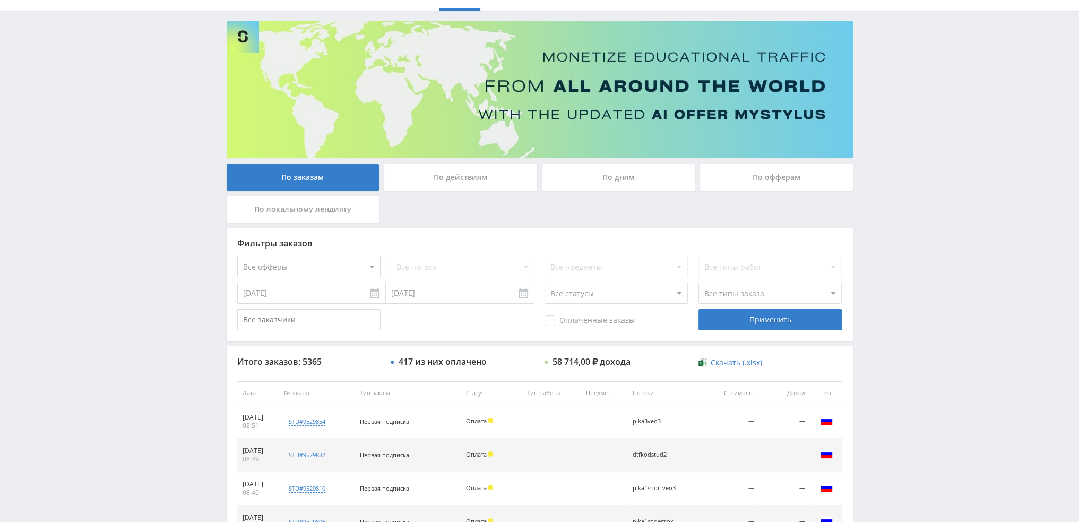
click at [326, 268] on select "Все офферы MyStylus MyStylus - Revshare Кампус AI Studybay Автор24 Studybay Bra…" at bounding box center [308, 266] width 143 height 21
click at [473, 172] on div "По действиям" at bounding box center [460, 177] width 153 height 27
click at [0, 0] on input "По действиям" at bounding box center [0, 0] width 0 height 0
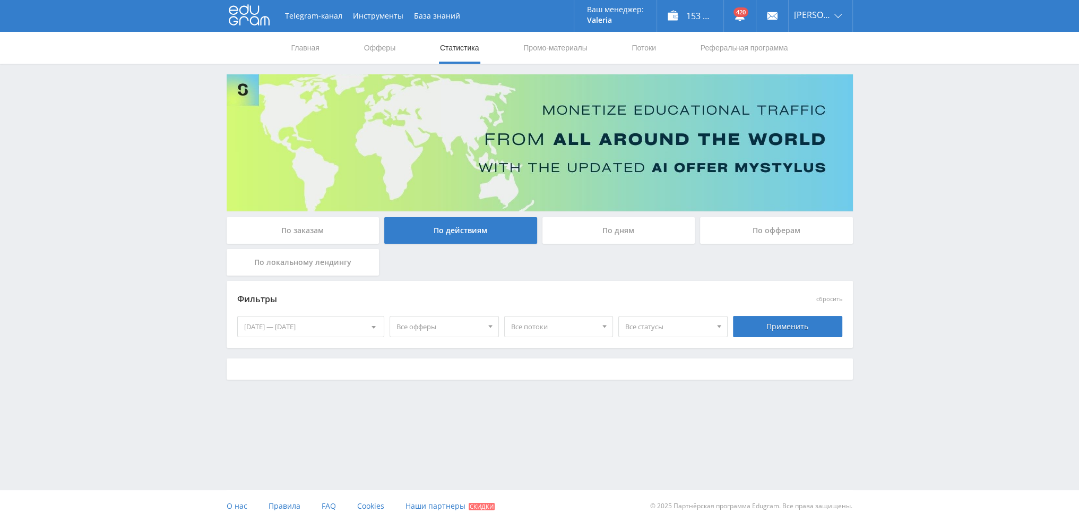
scroll to position [0, 0]
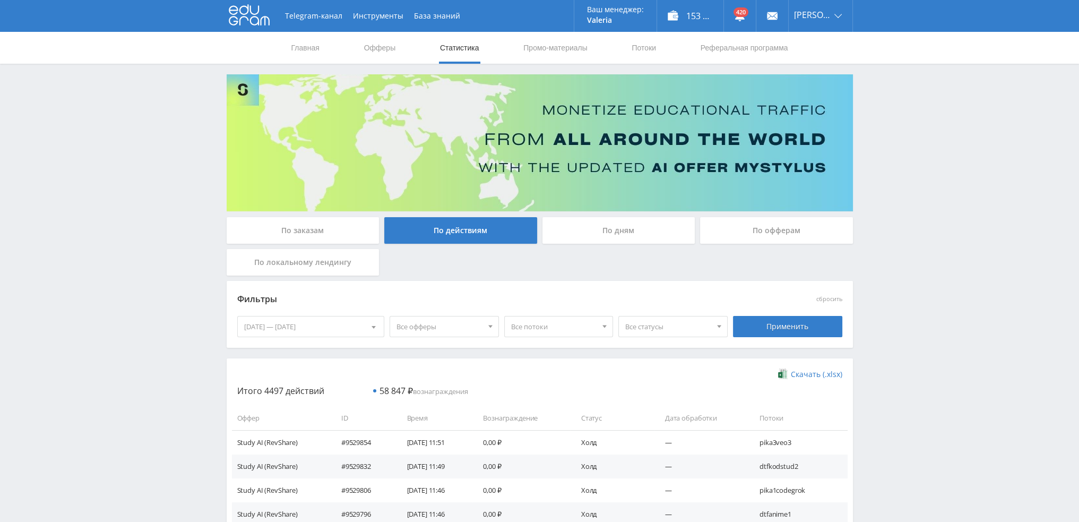
click at [564, 329] on span "Все потоки" at bounding box center [554, 326] width 86 height 20
click at [564, 327] on span "Все потоки" at bounding box center [554, 326] width 86 height 20
click at [469, 326] on span "Все офферы" at bounding box center [439, 326] width 86 height 20
click at [424, 393] on button "Кампус AI" at bounding box center [451, 390] width 122 height 15
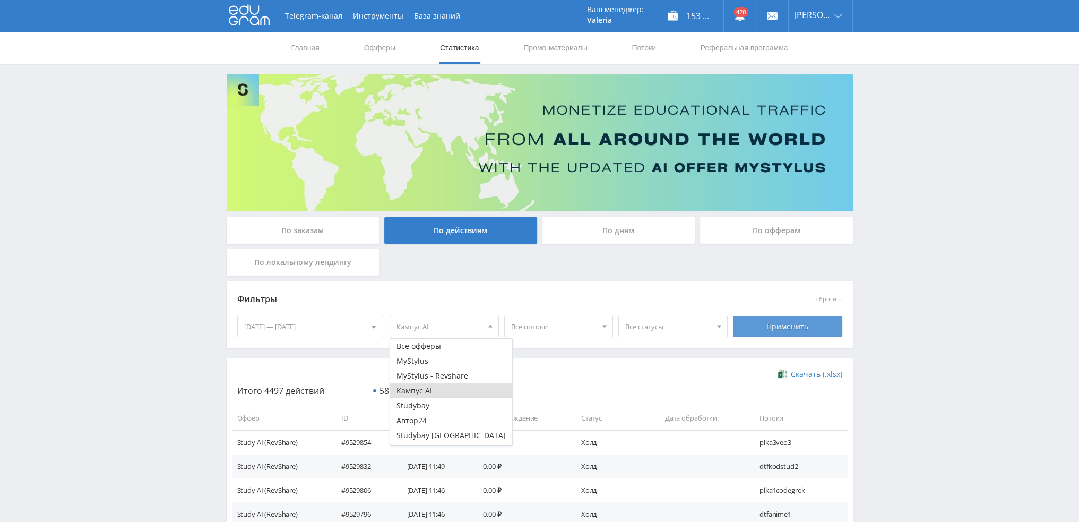
click at [749, 324] on div "Применить" at bounding box center [787, 326] width 109 height 21
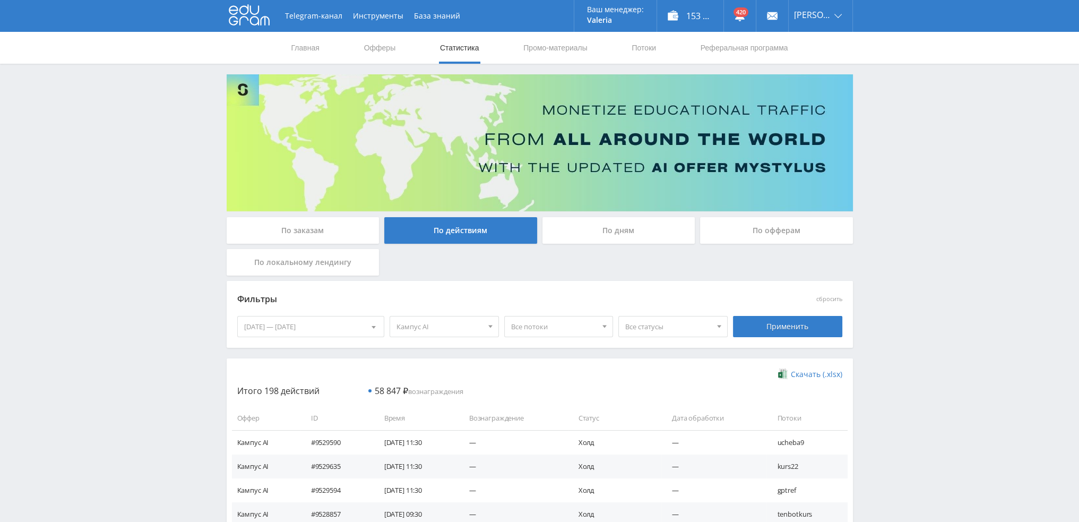
click at [571, 327] on span "Все потоки" at bounding box center [554, 326] width 86 height 20
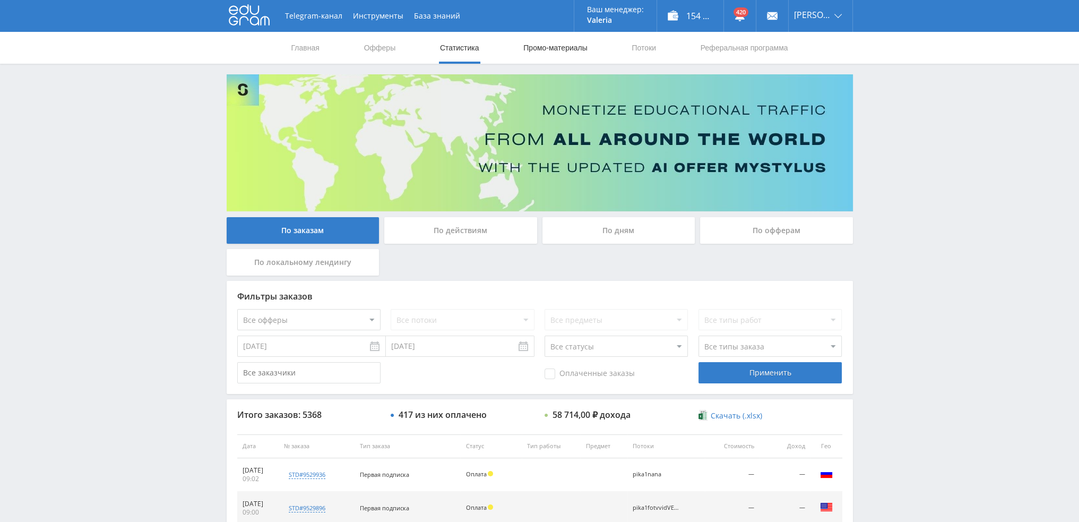
click at [549, 48] on link "Промо-материалы" at bounding box center [555, 48] width 66 height 32
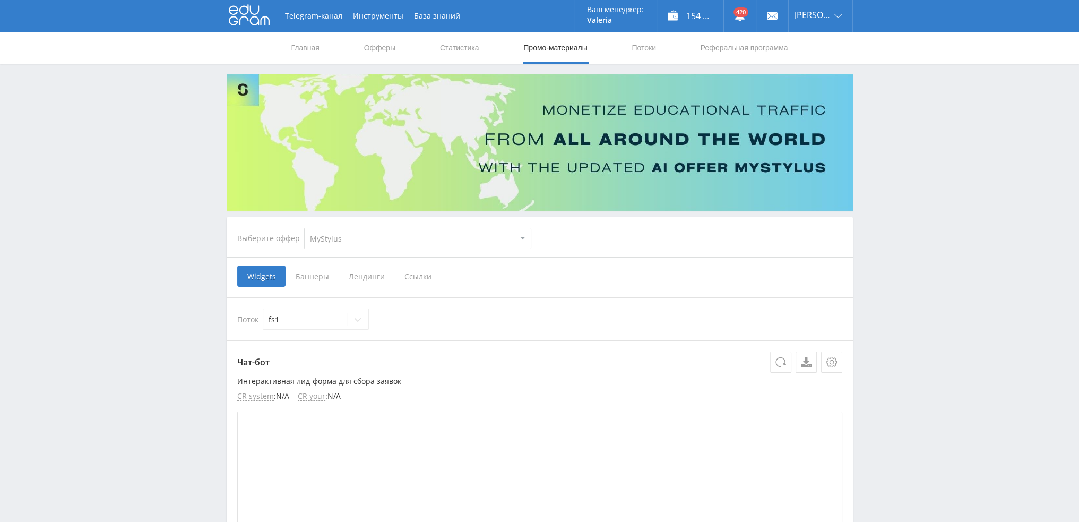
click at [400, 239] on select "MyStylus MyStylus - Revshare Кампус AI Studybay Автор24 Studybay [GEOGRAPHIC_DA…" at bounding box center [417, 238] width 227 height 21
select select "340"
click at [304, 228] on select "MyStylus MyStylus - Revshare Кампус AI Studybay Автор24 Studybay [GEOGRAPHIC_DA…" at bounding box center [417, 238] width 227 height 21
click at [302, 322] on div at bounding box center [305, 319] width 73 height 11
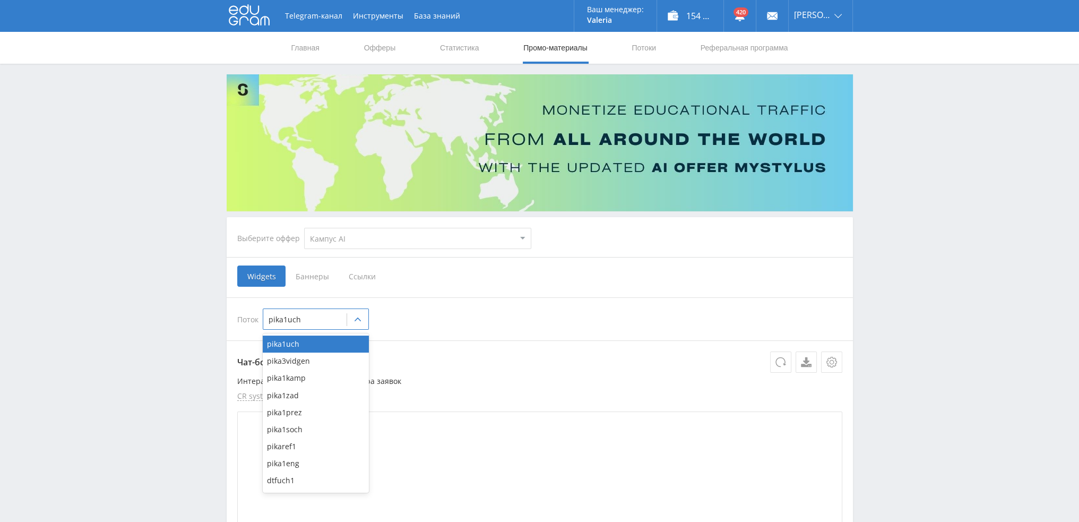
click at [364, 278] on span "Ссылки" at bounding box center [362, 275] width 47 height 21
click at [0, 0] on input "Ссылки" at bounding box center [0, 0] width 0 height 0
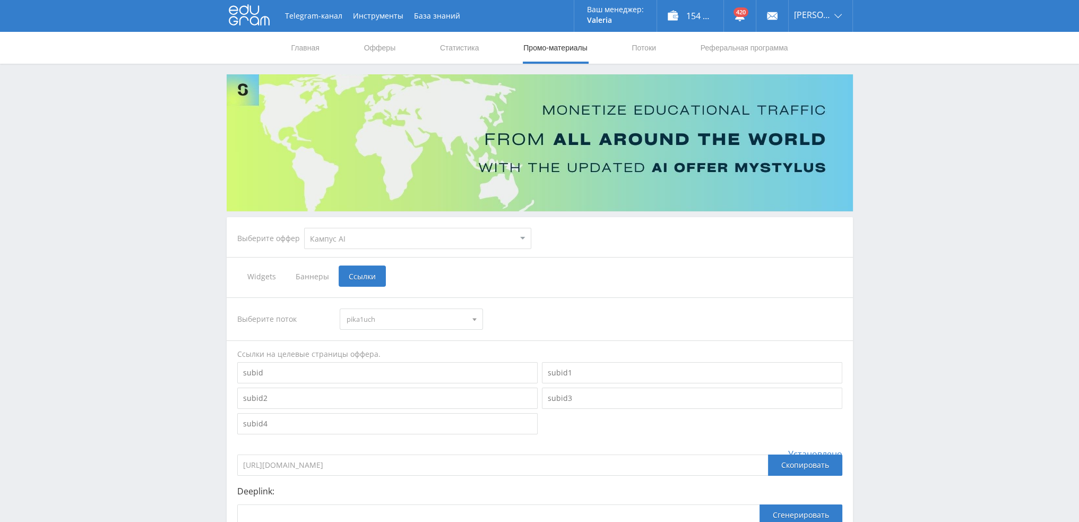
click at [390, 316] on span "pika1uch" at bounding box center [407, 319] width 120 height 20
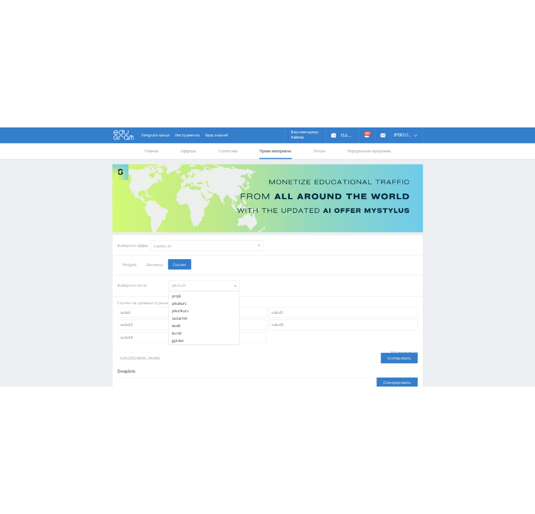
scroll to position [1645, 0]
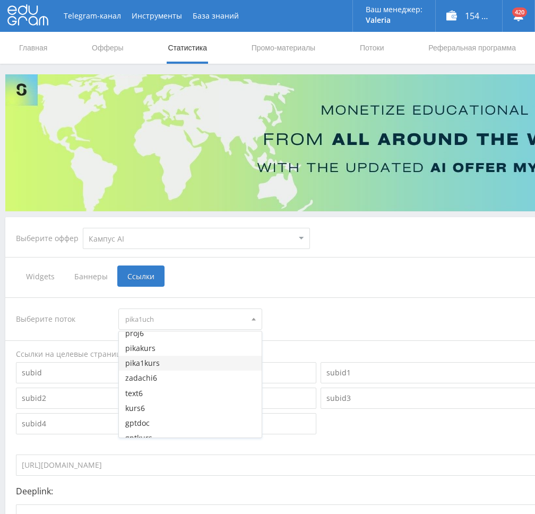
click at [163, 363] on button "pika1kurs" at bounding box center [190, 363] width 142 height 15
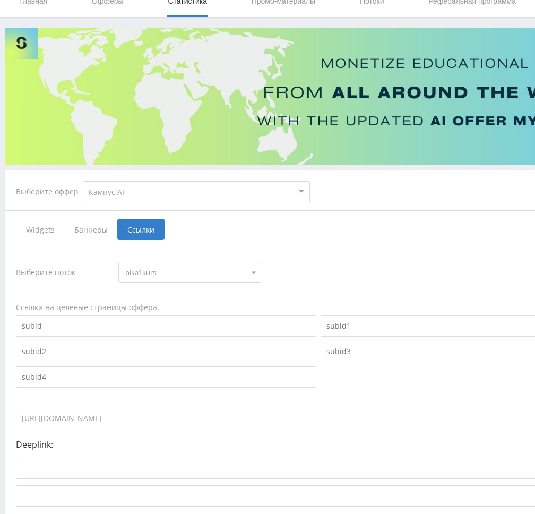
scroll to position [53, 0]
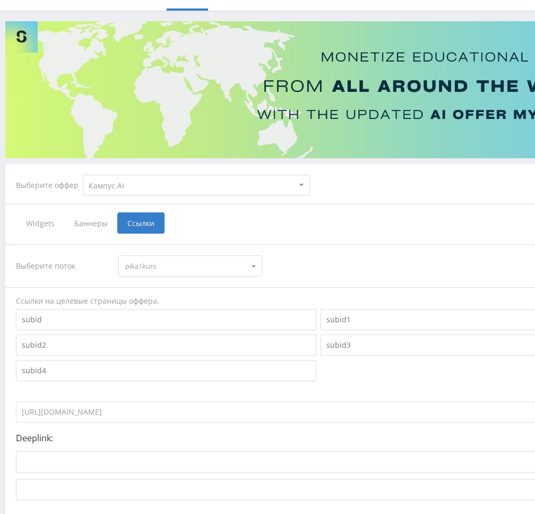
drag, startPoint x: 200, startPoint y: 411, endPoint x: -1, endPoint y: 412, distance: 200.6
click at [0, 412] on html at bounding box center [267, 204] width 535 height 514
click at [175, 189] on select "MyStylus MyStylus - Revshare Кампус AI Studybay Автор24 Studybay [GEOGRAPHIC_DA…" at bounding box center [196, 185] width 227 height 21
select select "376"
click at [83, 175] on select "MyStylus MyStylus - Revshare Кампус AI Studybay Автор24 Studybay [GEOGRAPHIC_DA…" at bounding box center [196, 185] width 227 height 21
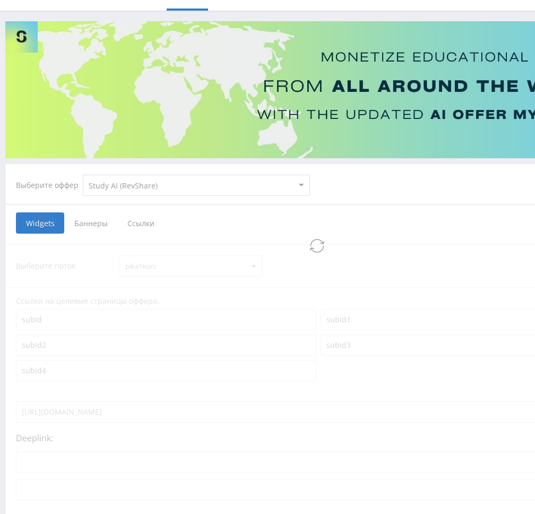
select select "376"
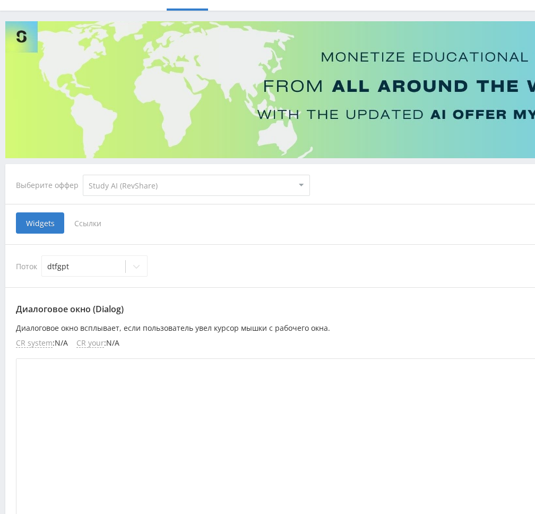
scroll to position [8, 0]
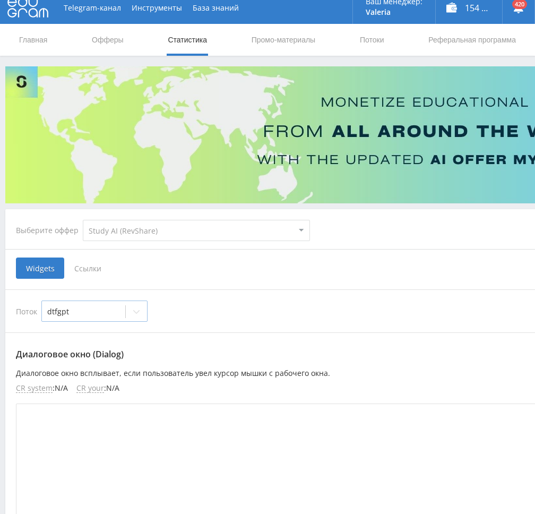
click at [103, 312] on div at bounding box center [83, 311] width 73 height 11
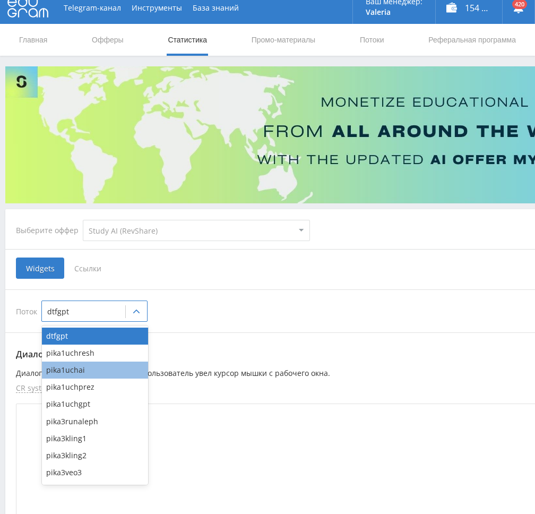
type input "з"
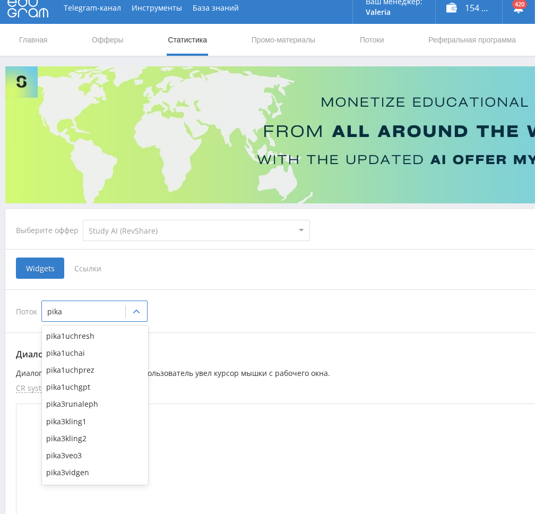
type input "pika1"
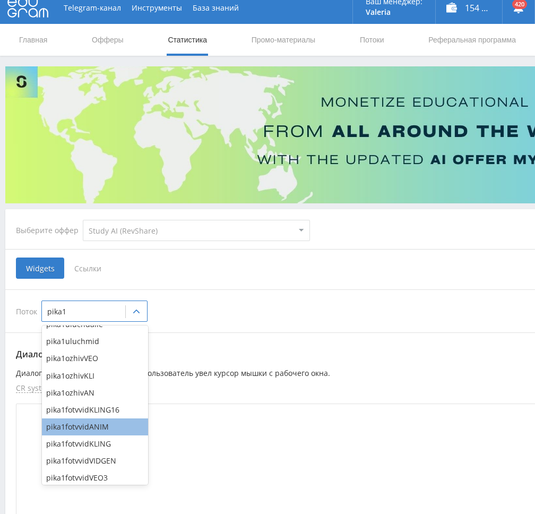
scroll to position [611, 0]
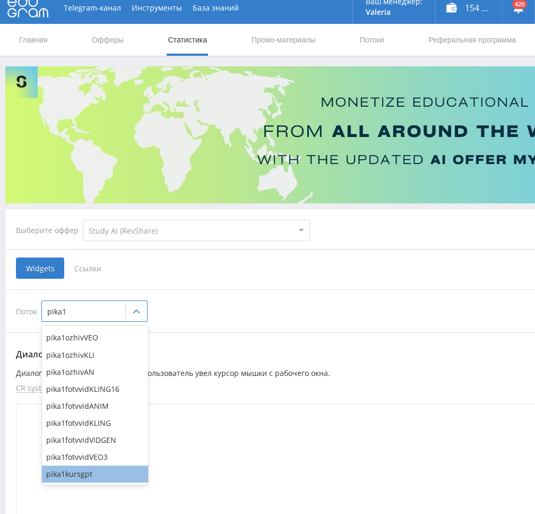
click at [81, 473] on div "pika1kursgpt" at bounding box center [95, 473] width 106 height 17
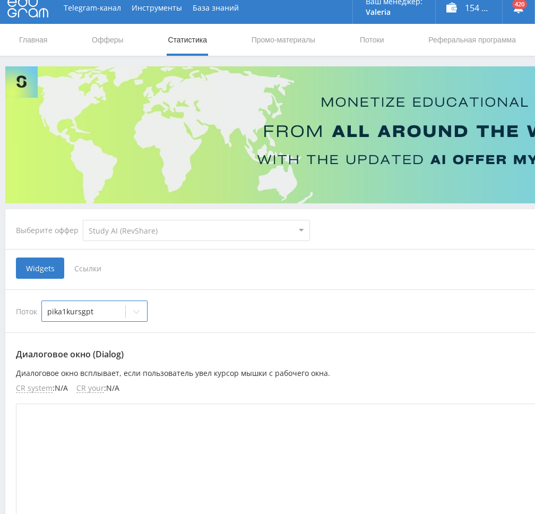
click at [74, 260] on span "Ссылки" at bounding box center [87, 267] width 47 height 21
click at [0, 0] on input "Ссылки" at bounding box center [0, 0] width 0 height 0
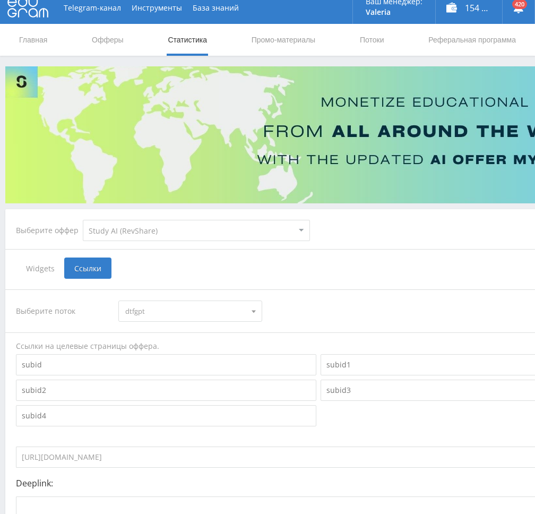
click at [176, 315] on span "dtfgpt" at bounding box center [185, 311] width 120 height 20
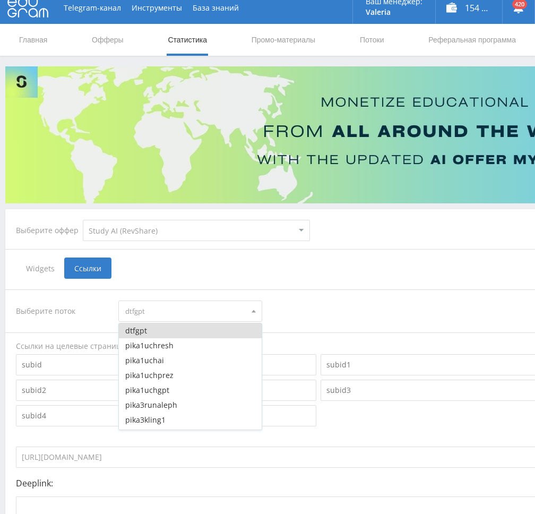
click at [234, 314] on span "dtfgpt" at bounding box center [185, 311] width 120 height 20
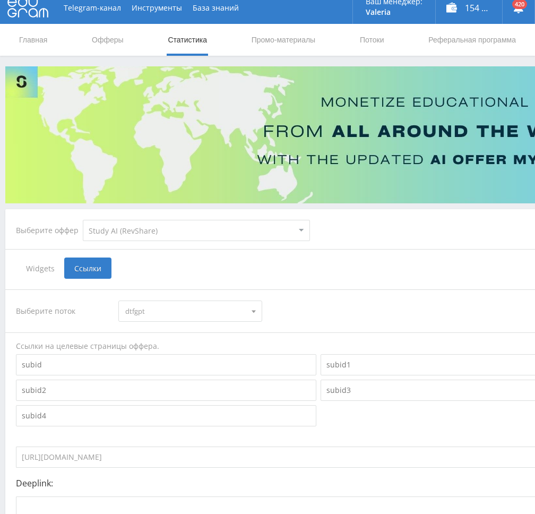
click at [255, 310] on span at bounding box center [254, 312] width 4 height 5
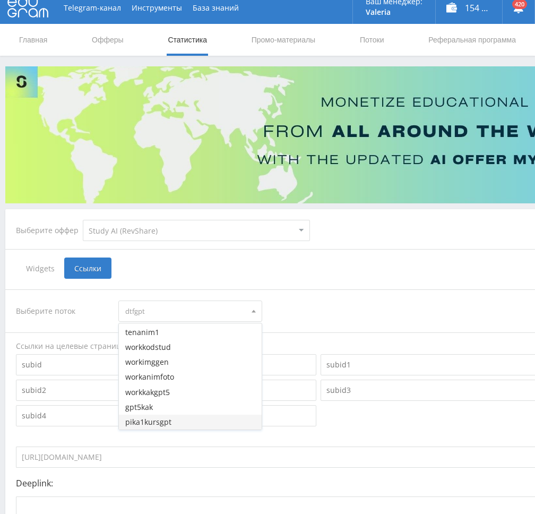
click at [178, 424] on button "pika1kursgpt" at bounding box center [190, 422] width 142 height 15
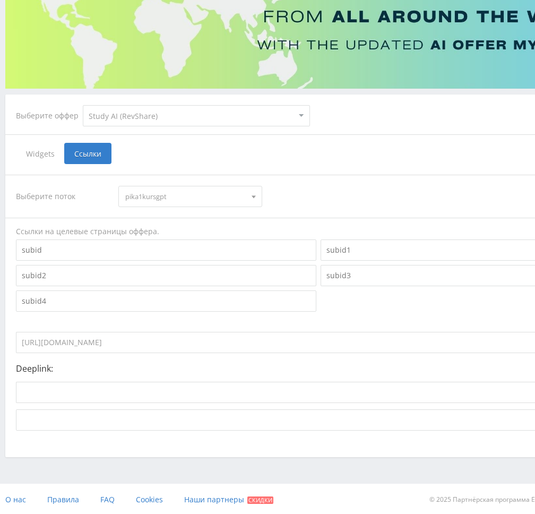
scroll to position [124, 0]
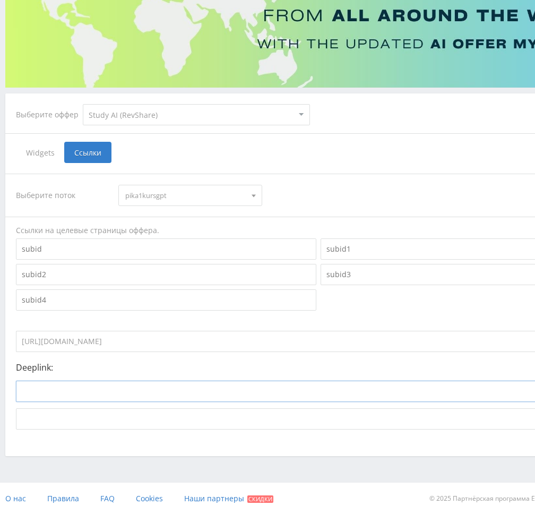
click at [144, 392] on input at bounding box center [277, 391] width 522 height 21
paste input "[URL]"
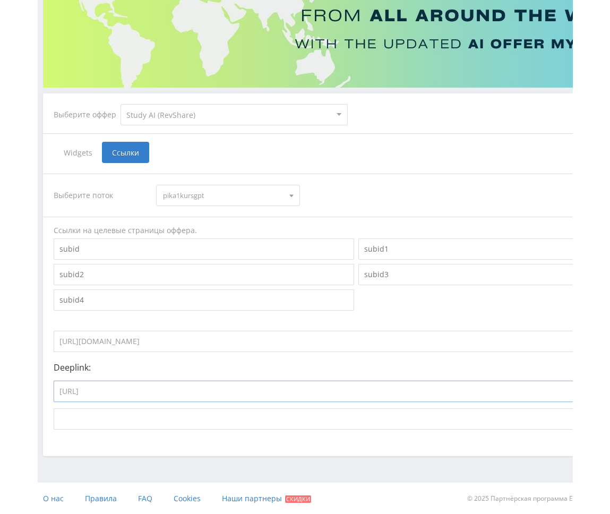
scroll to position [123, 0]
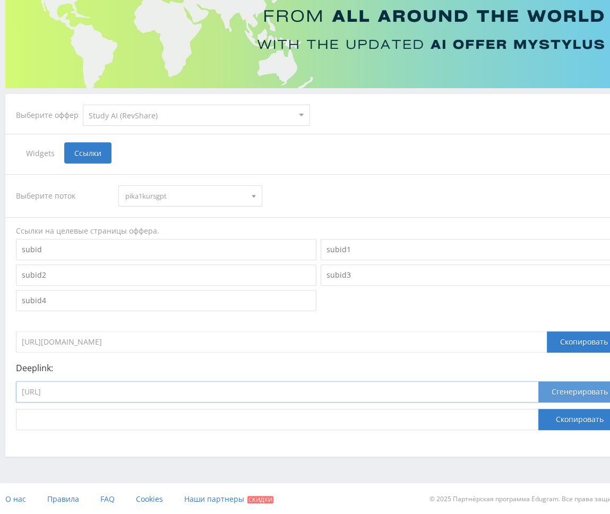
type input "[URL]"
click at [569, 392] on button "Сгенерировать" at bounding box center [579, 391] width 83 height 21
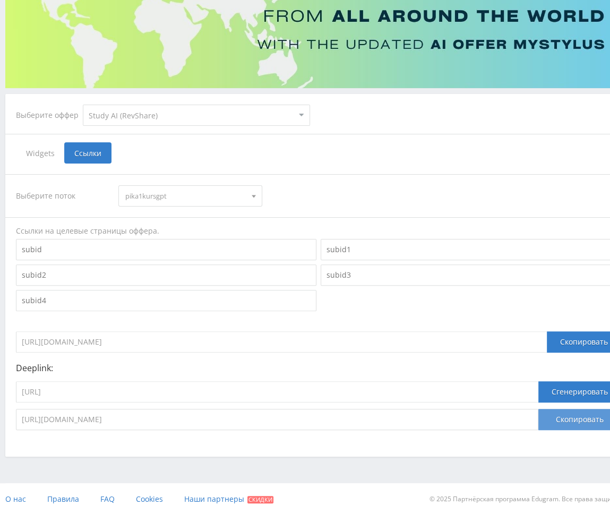
click at [570, 416] on button "Скопировать" at bounding box center [579, 419] width 83 height 21
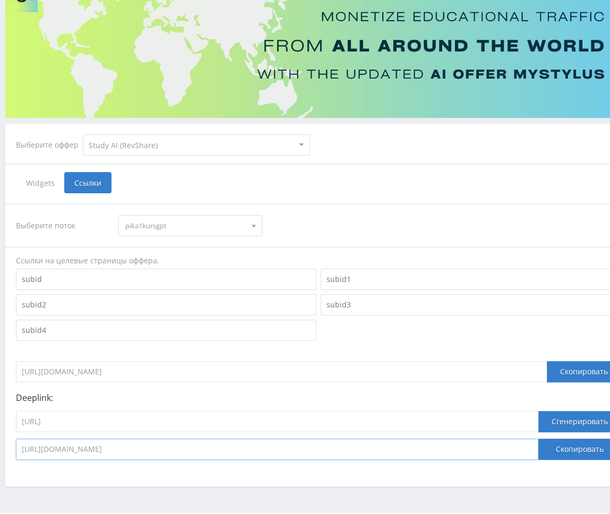
scroll to position [0, 0]
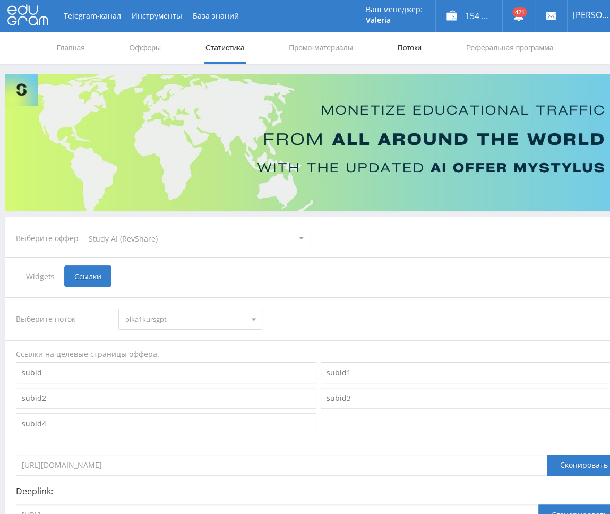
click at [402, 46] on link "Потоки" at bounding box center [409, 48] width 27 height 32
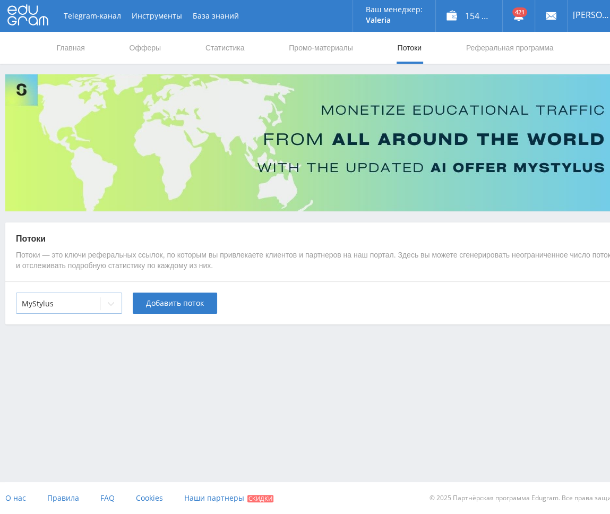
click at [72, 306] on div at bounding box center [58, 303] width 73 height 11
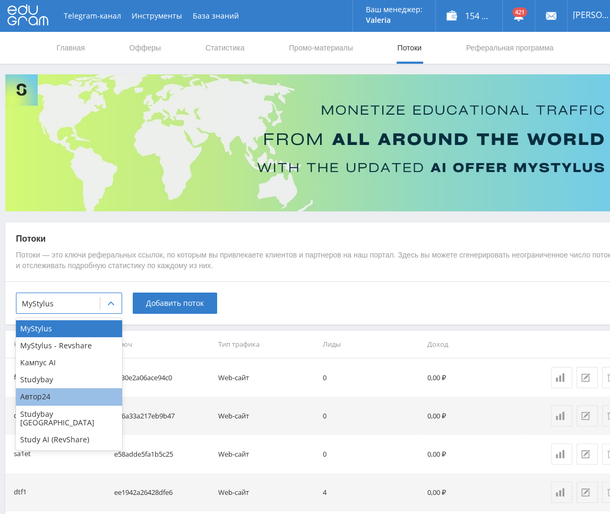
click at [58, 399] on div "Автор24" at bounding box center [69, 396] width 106 height 17
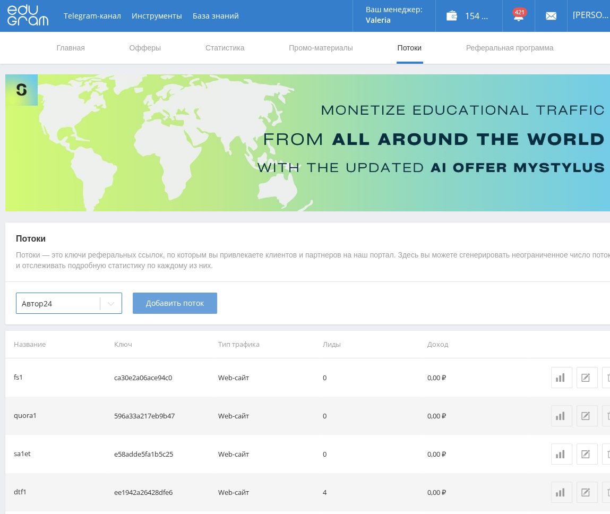
click at [159, 295] on button "Добавить поток" at bounding box center [175, 302] width 84 height 21
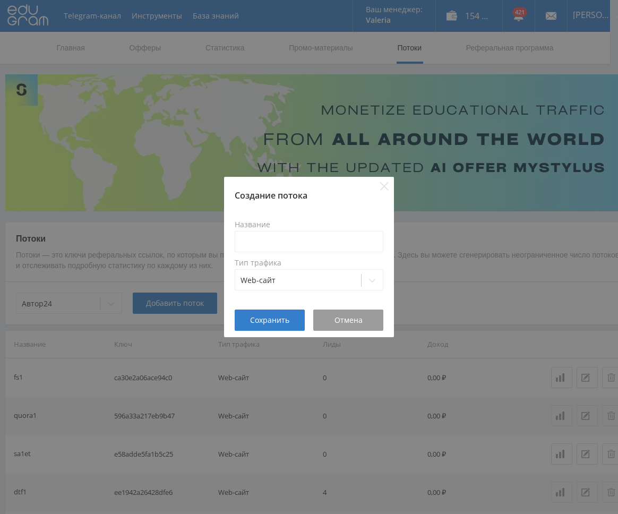
click at [293, 253] on div "Название Тип трафика Web-сайт" at bounding box center [309, 255] width 149 height 83
click at [294, 248] on input at bounding box center [309, 241] width 149 height 21
type input "в"
type input "з"
type input "pika1kurs"
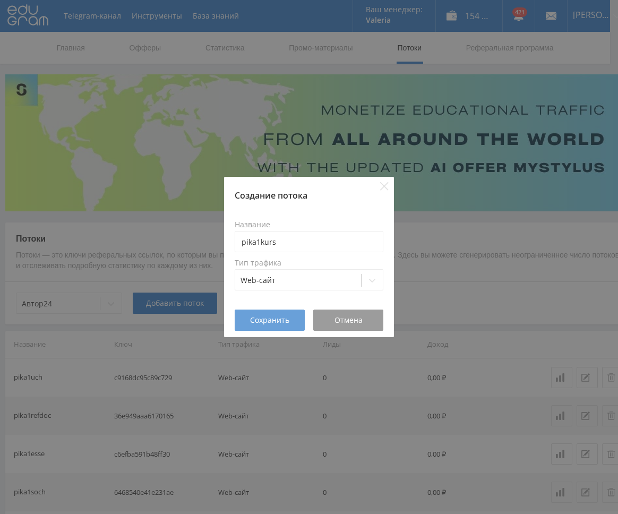
click at [261, 324] on span "Сохранить" at bounding box center [269, 320] width 39 height 8
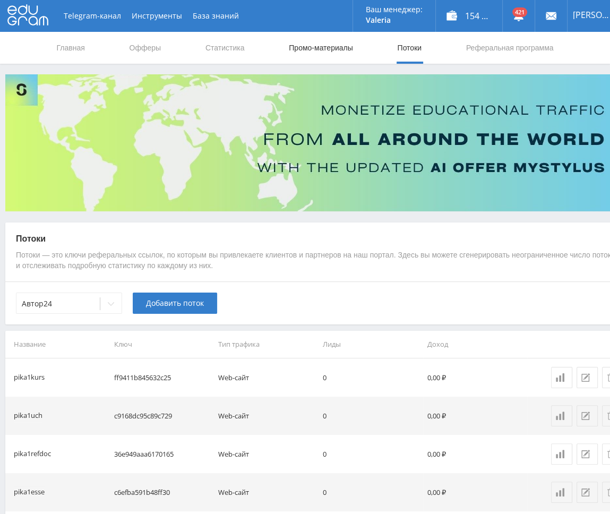
click at [299, 51] on link "Промо-материалы" at bounding box center [321, 48] width 66 height 32
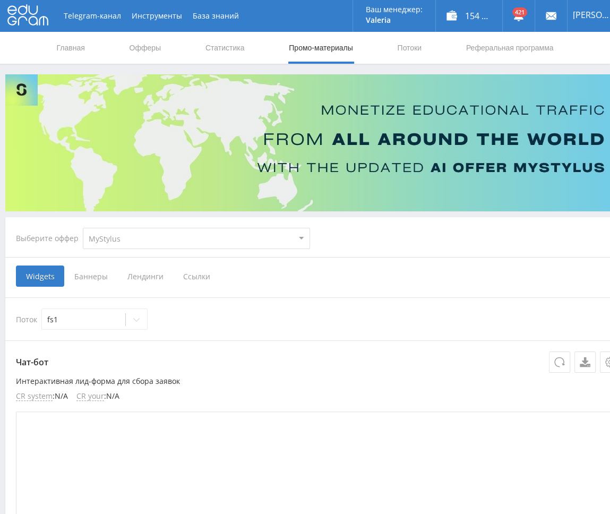
click at [125, 237] on select "MyStylus MyStylus - Revshare Кампус AI Studybay Автор24 Studybay [GEOGRAPHIC_DA…" at bounding box center [196, 238] width 227 height 21
select select "1"
click at [83, 228] on select "MyStylus MyStylus - Revshare Кампус AI Studybay Автор24 Studybay [GEOGRAPHIC_DA…" at bounding box center [196, 238] width 227 height 21
select select "1"
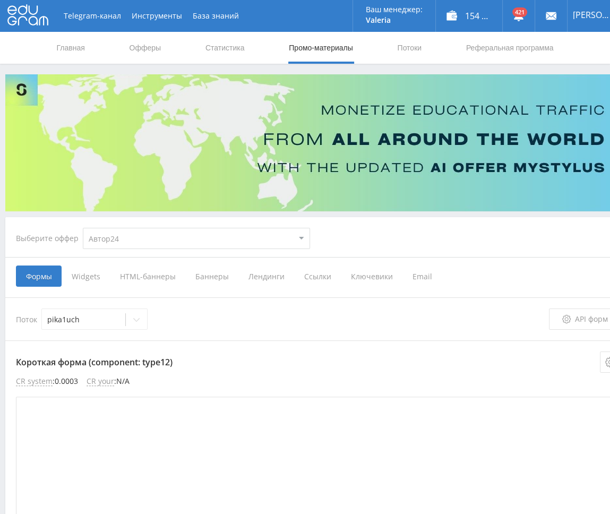
click at [312, 277] on span "Ссылки" at bounding box center [317, 275] width 47 height 21
click at [0, 0] on input "Ссылки" at bounding box center [0, 0] width 0 height 0
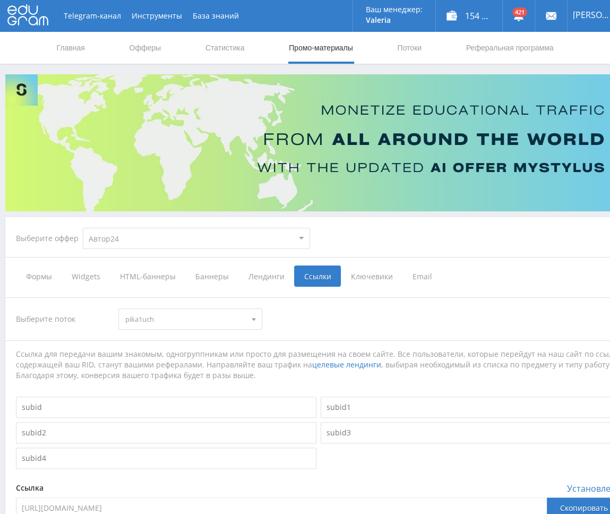
click at [204, 334] on div "Выберите поток pika1uch pika1uch pika1refdoc pika1esse pika1soch dtfref1 dtfdoc…" at bounding box center [318, 446] width 605 height 299
click at [204, 320] on span "pika1uch" at bounding box center [185, 319] width 120 height 20
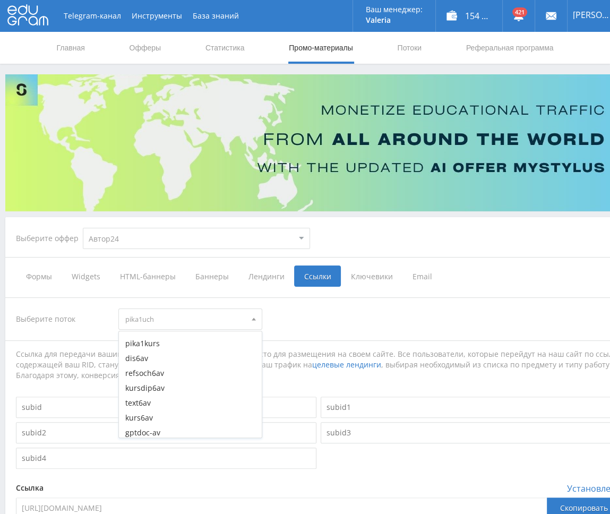
scroll to position [1433, 0]
click at [171, 340] on button "pika1kurs" at bounding box center [190, 337] width 142 height 15
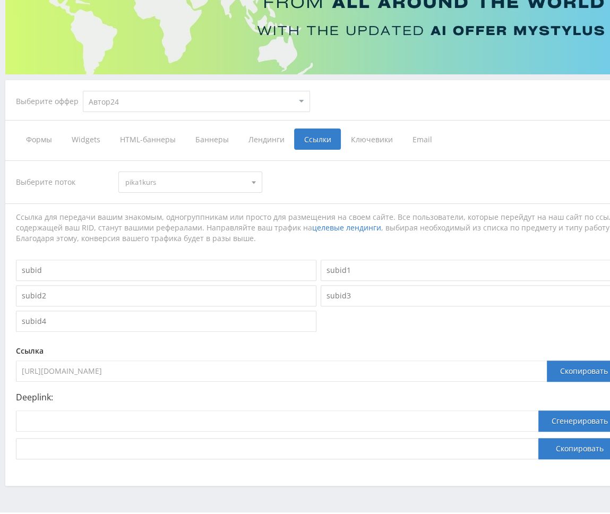
scroll to position [167, 0]
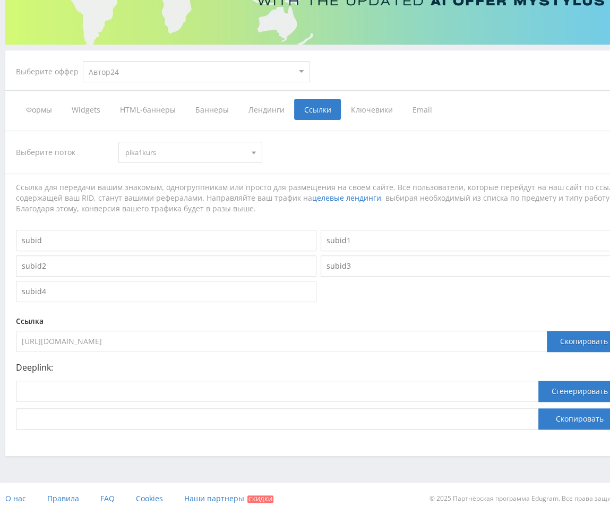
drag, startPoint x: 373, startPoint y: 340, endPoint x: 4, endPoint y: 345, distance: 368.4
click at [0, 343] on html at bounding box center [305, 90] width 610 height 514
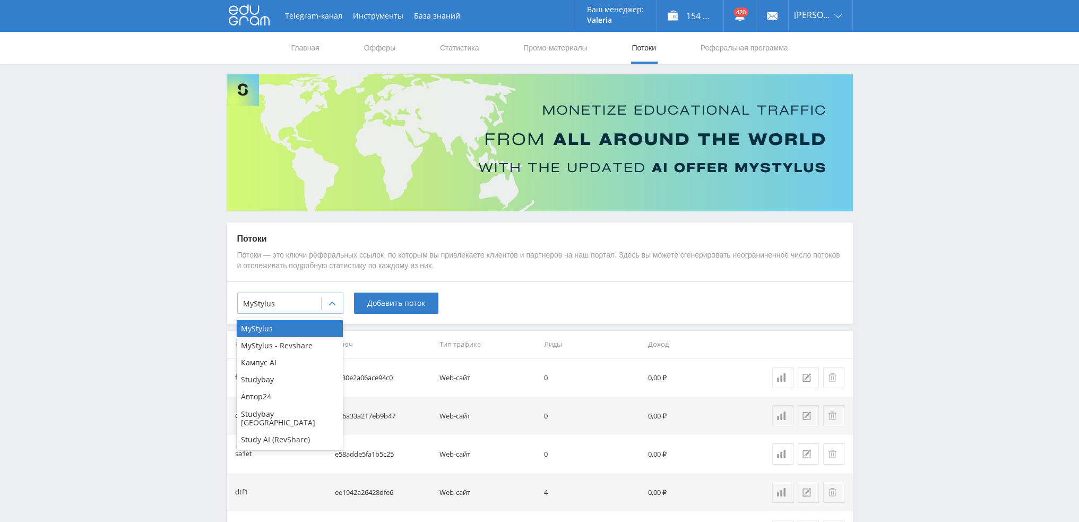
click at [327, 303] on div at bounding box center [332, 303] width 21 height 21
click at [268, 364] on div "Кампус AI" at bounding box center [290, 362] width 106 height 17
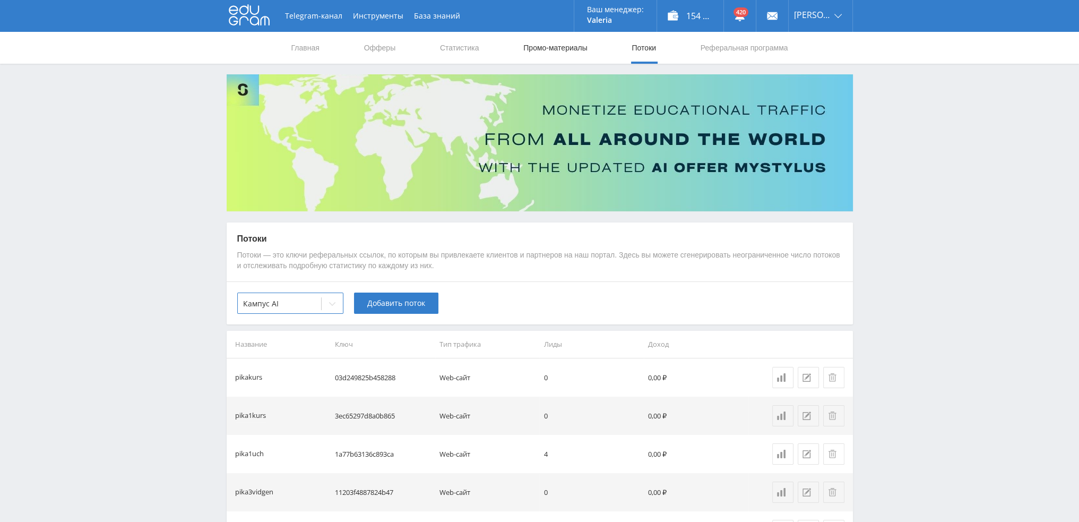
click at [545, 40] on link "Промо-материалы" at bounding box center [555, 48] width 66 height 32
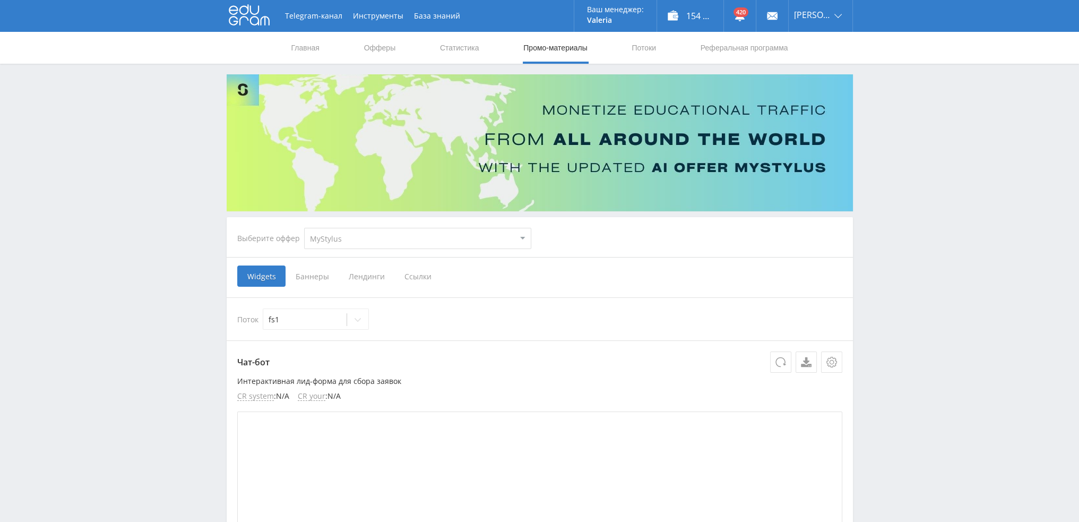
click at [348, 242] on select "MyStylus MyStylus - Revshare Кампус AI Studybay Автор24 Studybay [GEOGRAPHIC_DA…" at bounding box center [417, 238] width 227 height 21
select select "340"
click at [304, 228] on select "MyStylus MyStylus - Revshare Кампус AI Studybay Автор24 Studybay [GEOGRAPHIC_DA…" at bounding box center [417, 238] width 227 height 21
select select "340"
click at [355, 279] on span "Ссылки" at bounding box center [362, 275] width 47 height 21
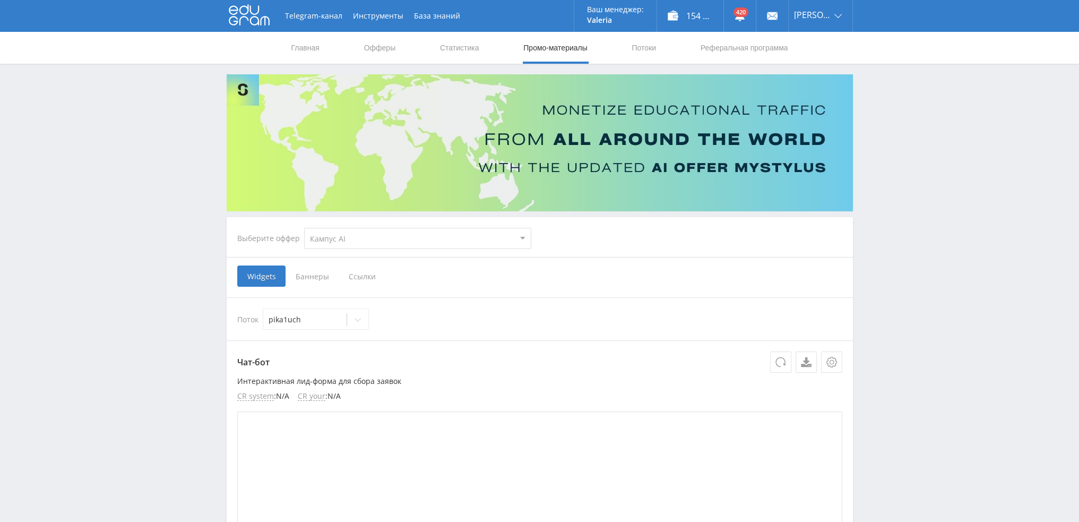
click at [0, 0] on input "Ссылки" at bounding box center [0, 0] width 0 height 0
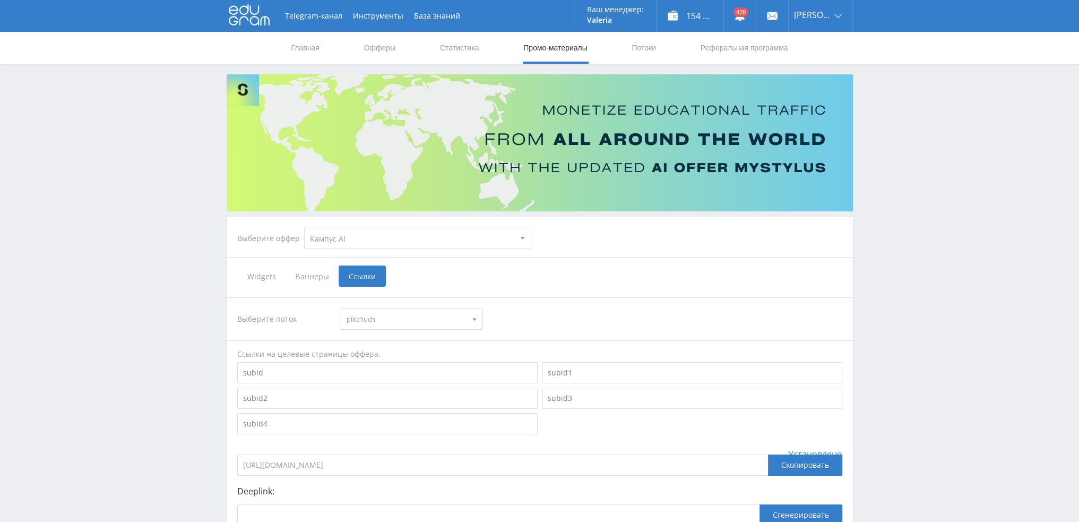
click at [380, 317] on span "pika1uch" at bounding box center [407, 319] width 120 height 20
